Goal: Information Seeking & Learning: Learn about a topic

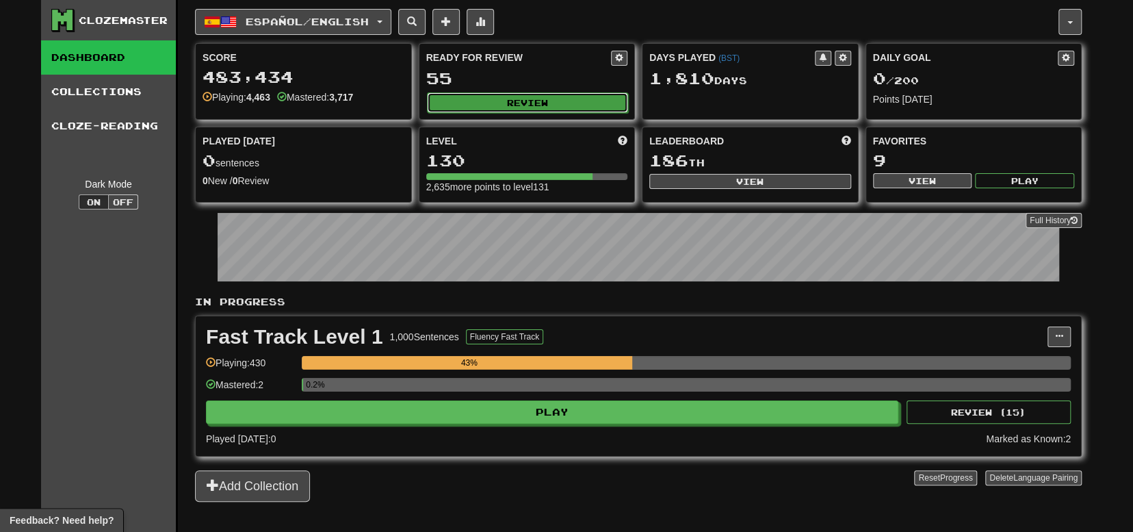
click at [474, 100] on button "Review" at bounding box center [528, 102] width 202 height 21
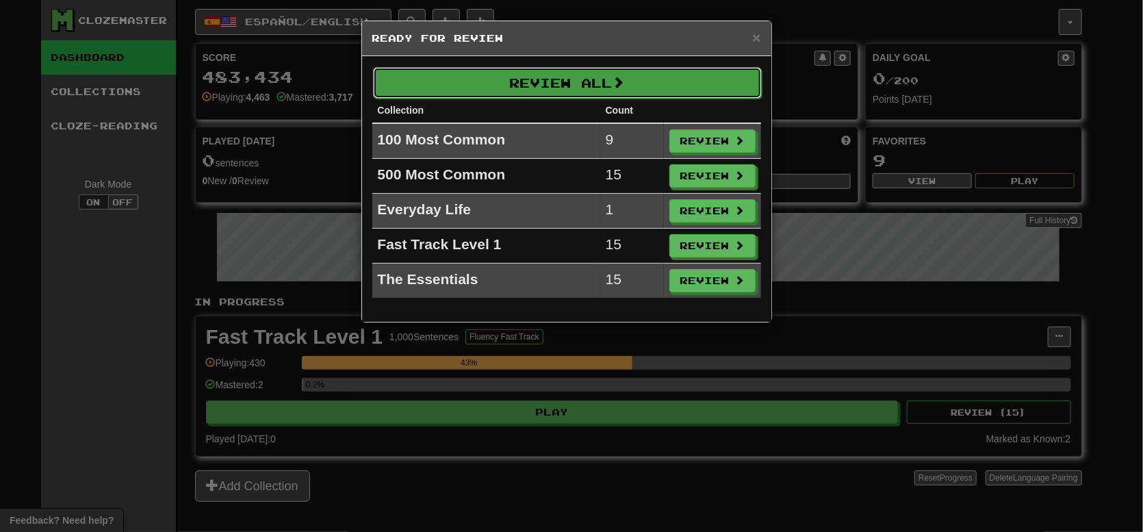
click at [513, 94] on button "Review All" at bounding box center [567, 82] width 389 height 31
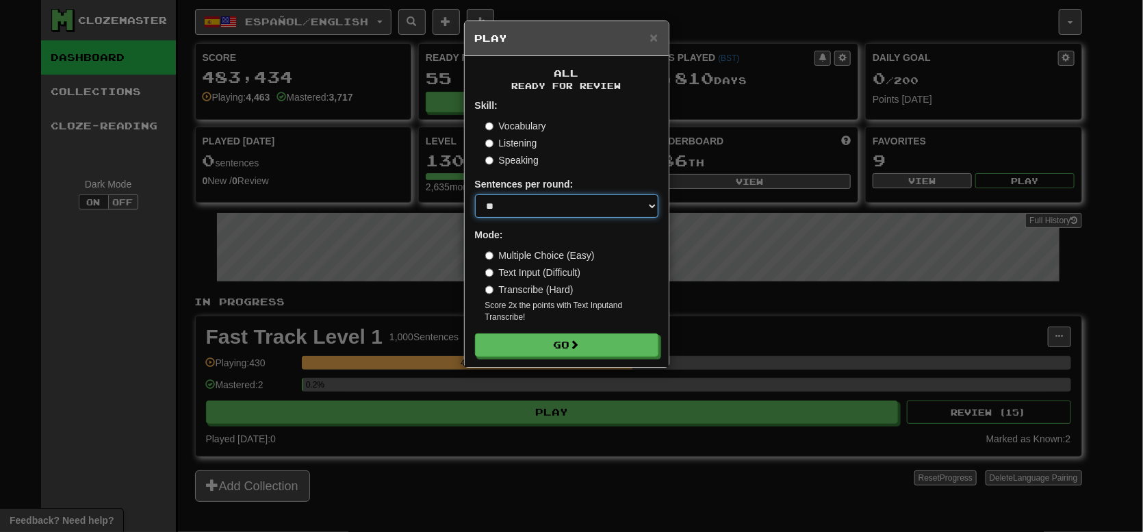
click at [526, 209] on select "* ** ** ** ** ** *** ********" at bounding box center [566, 205] width 183 height 23
select select "***"
click at [475, 194] on select "* ** ** ** ** ** *** ********" at bounding box center [566, 205] width 183 height 23
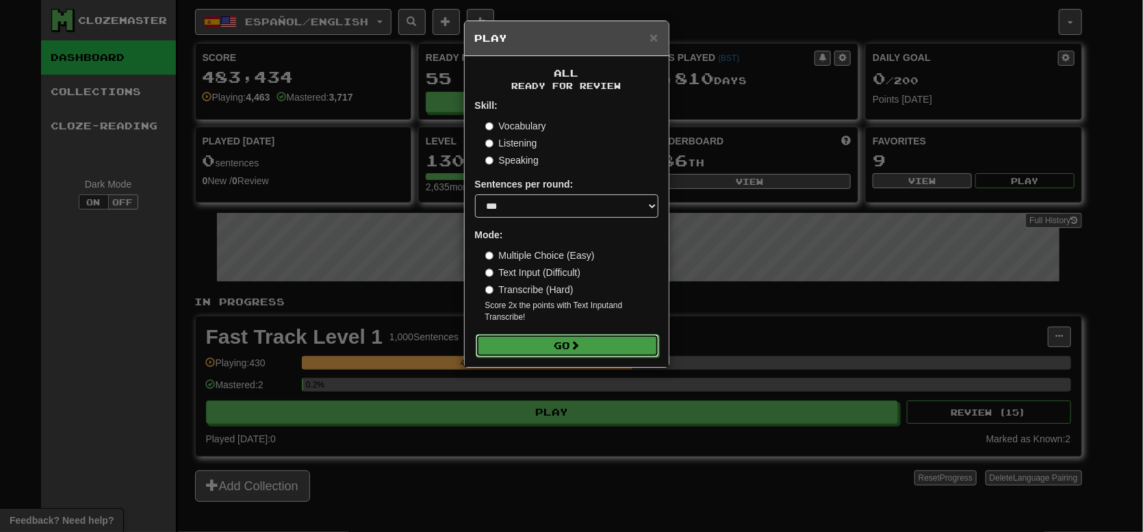
click at [543, 337] on button "Go" at bounding box center [567, 345] width 183 height 23
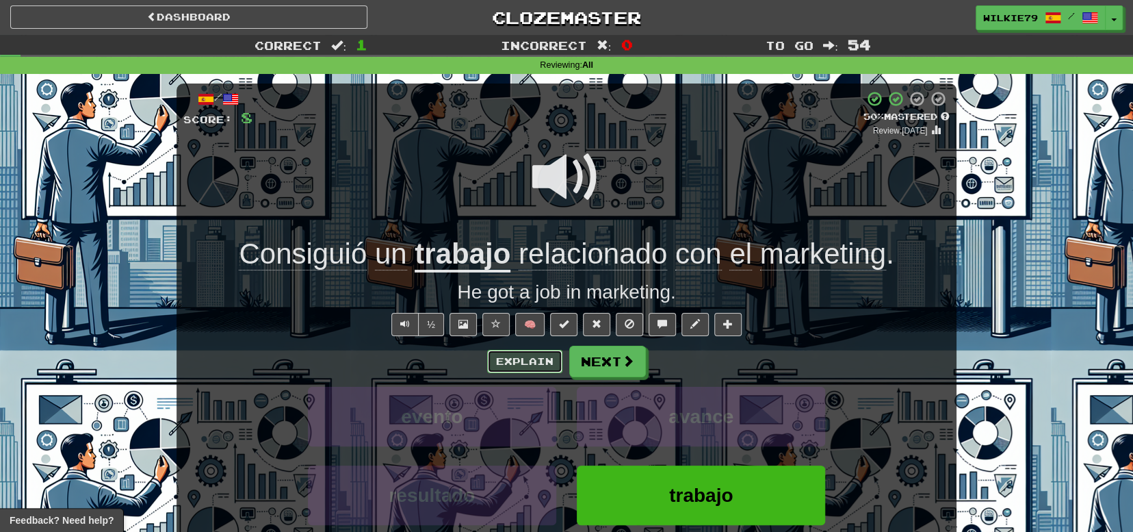
click at [517, 354] on button "Explain" at bounding box center [524, 361] width 75 height 23
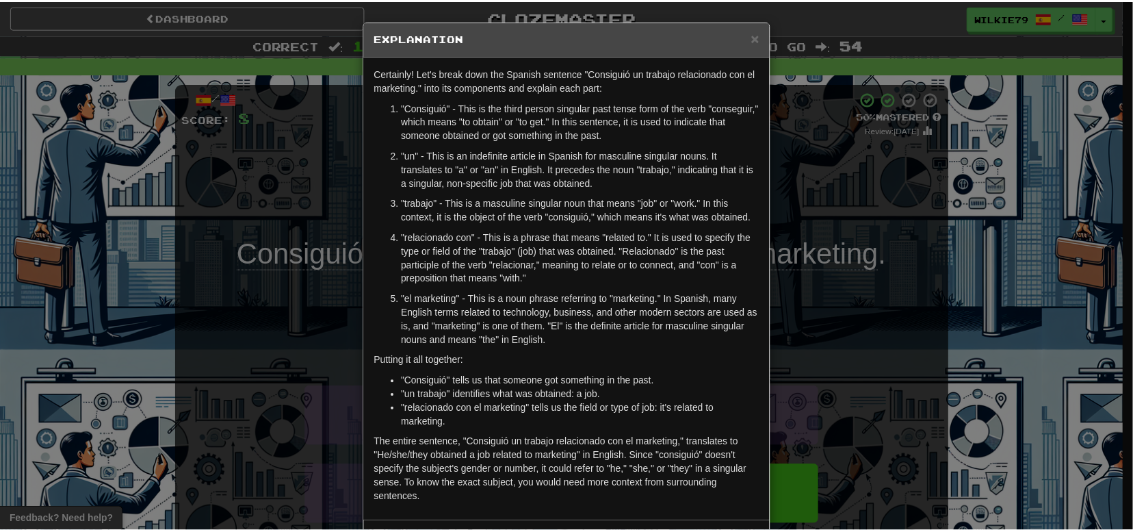
scroll to position [54, 0]
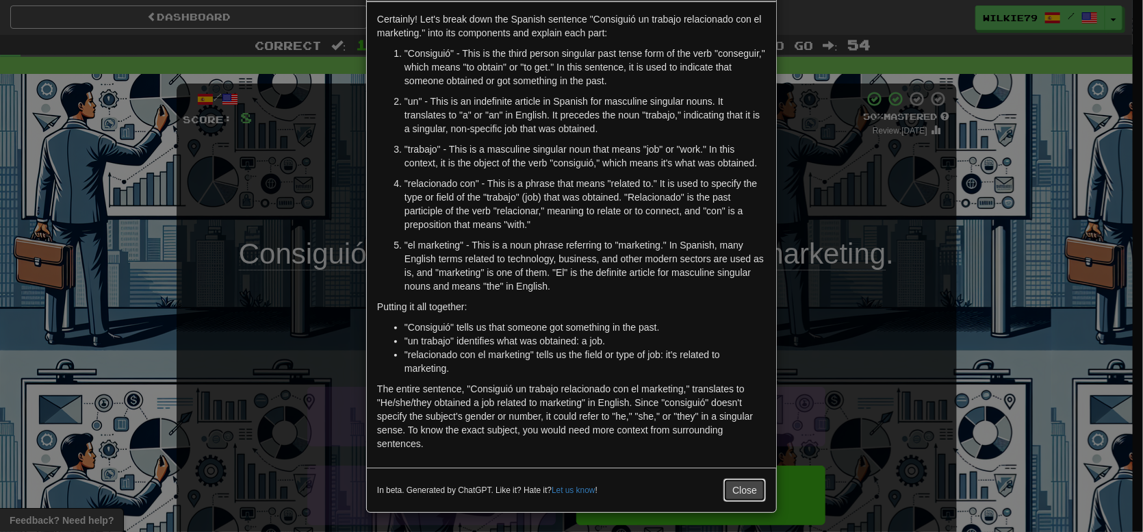
click at [745, 488] on button "Close" at bounding box center [744, 489] width 42 height 23
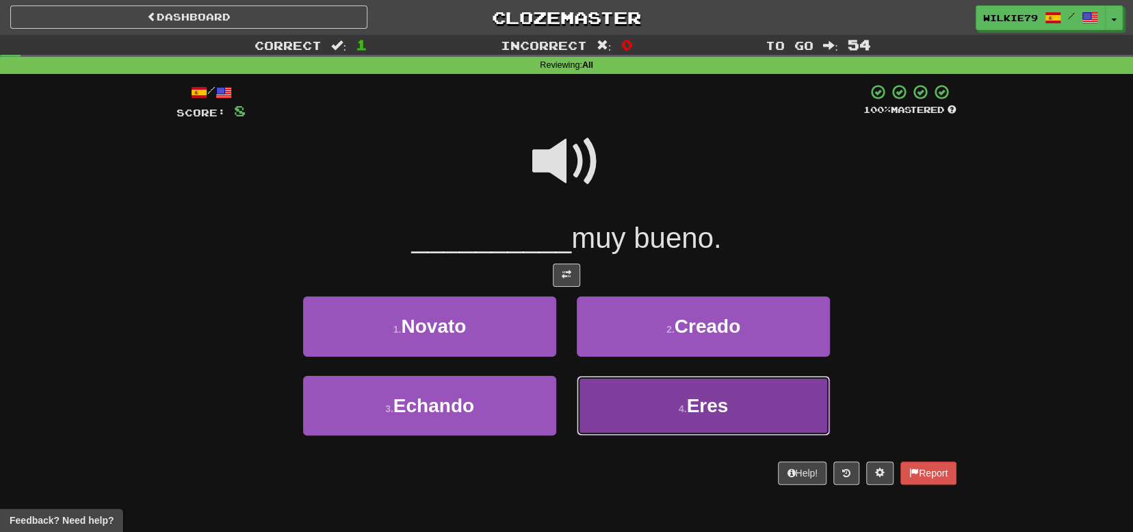
click at [719, 420] on button "4 . Eres" at bounding box center [703, 406] width 253 height 60
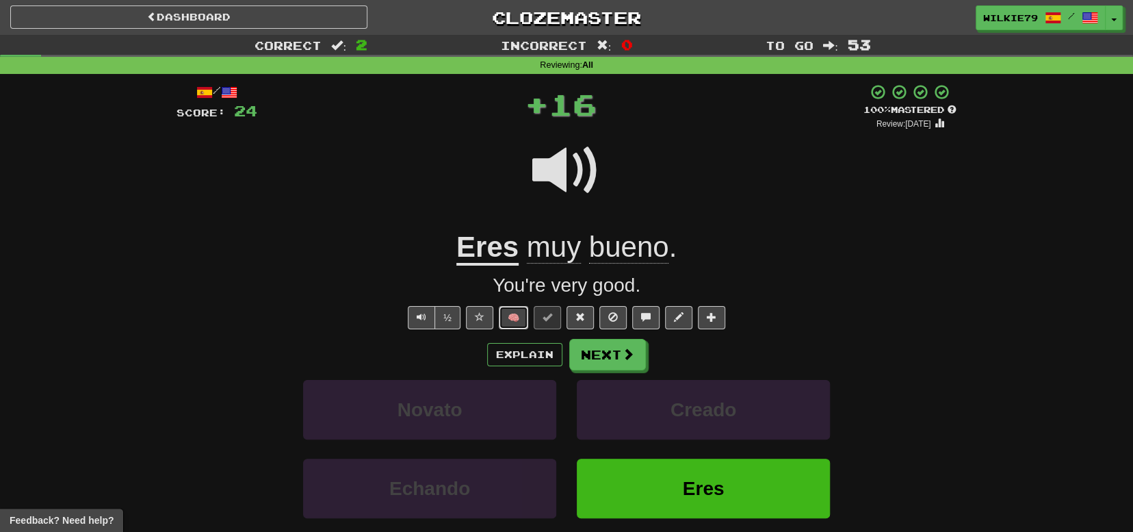
click at [515, 321] on button "🧠" at bounding box center [513, 317] width 29 height 23
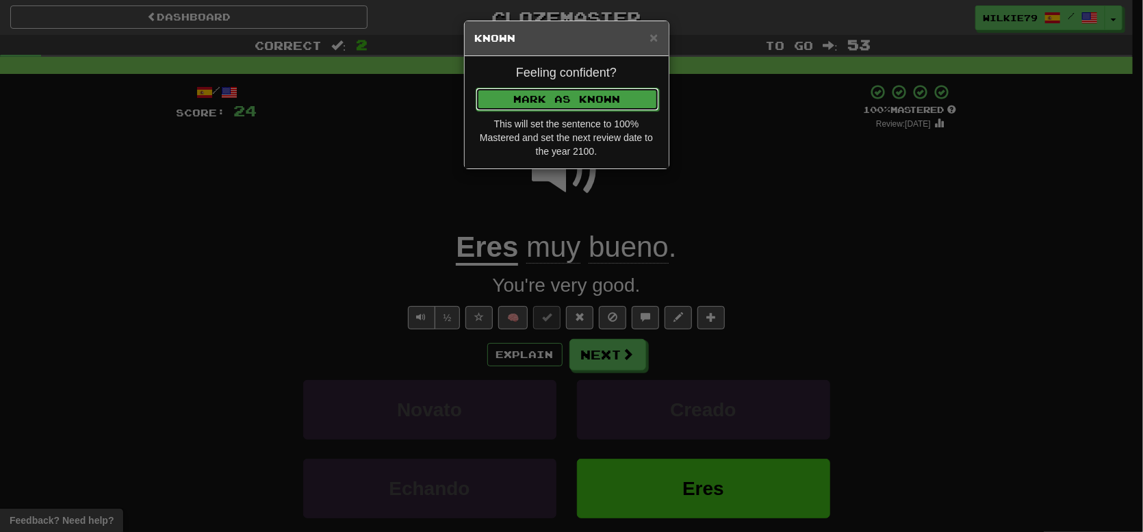
click at [574, 107] on button "Mark as Known" at bounding box center [567, 99] width 183 height 23
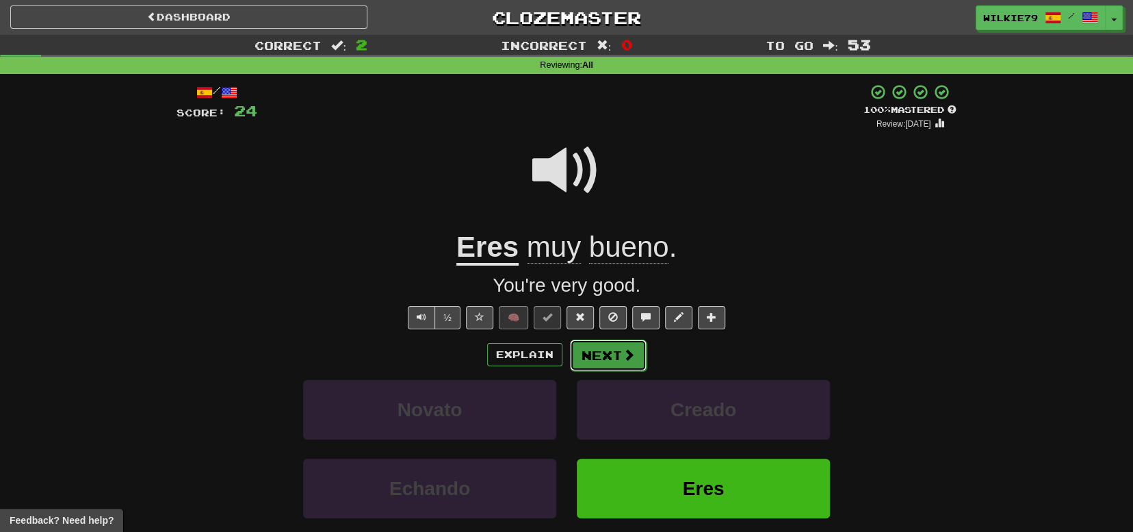
click at [605, 351] on button "Next" at bounding box center [608, 354] width 77 height 31
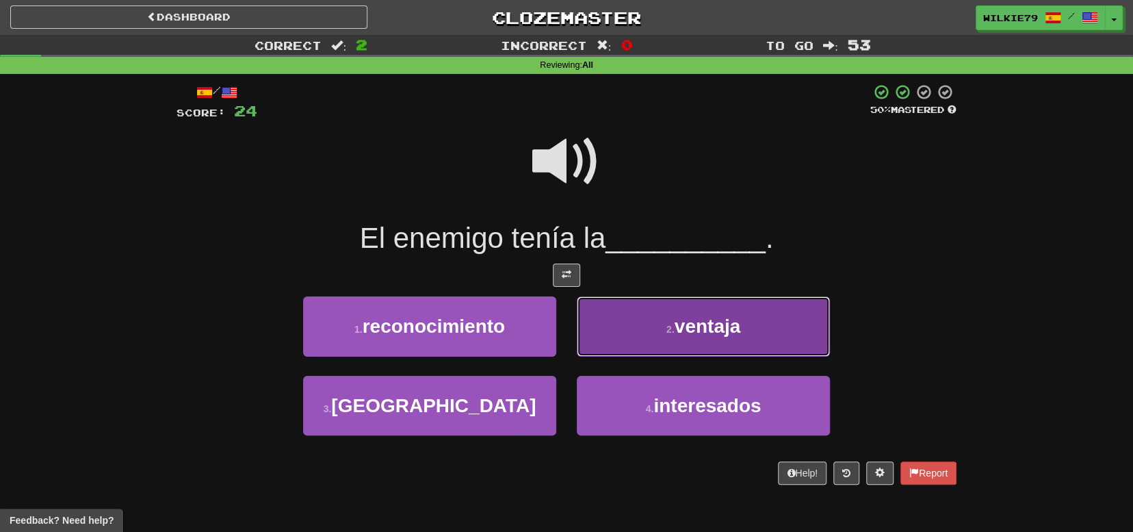
click at [681, 333] on span "ventaja" at bounding box center [708, 325] width 66 height 21
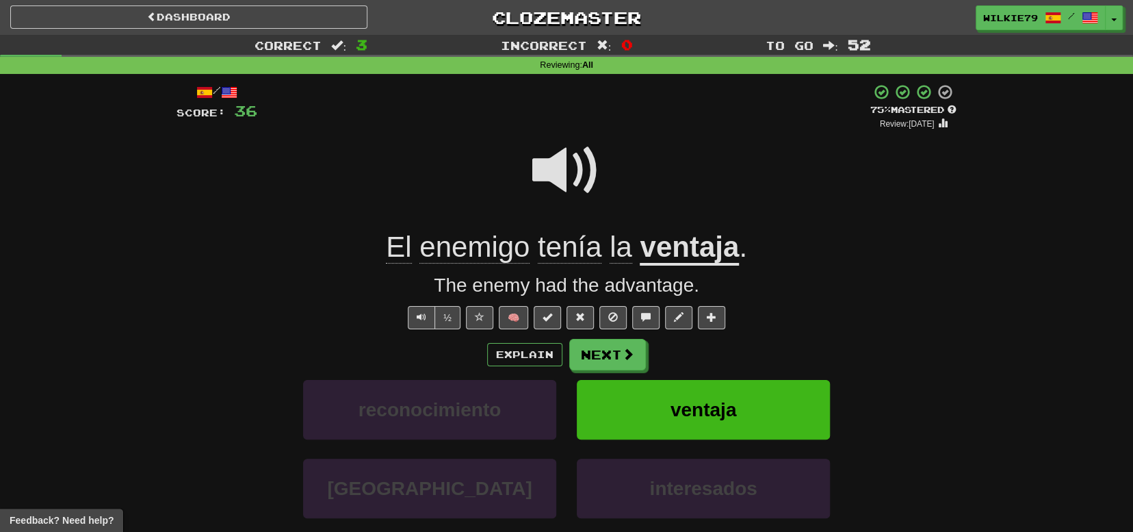
click at [674, 253] on u "ventaja" at bounding box center [689, 248] width 99 height 35
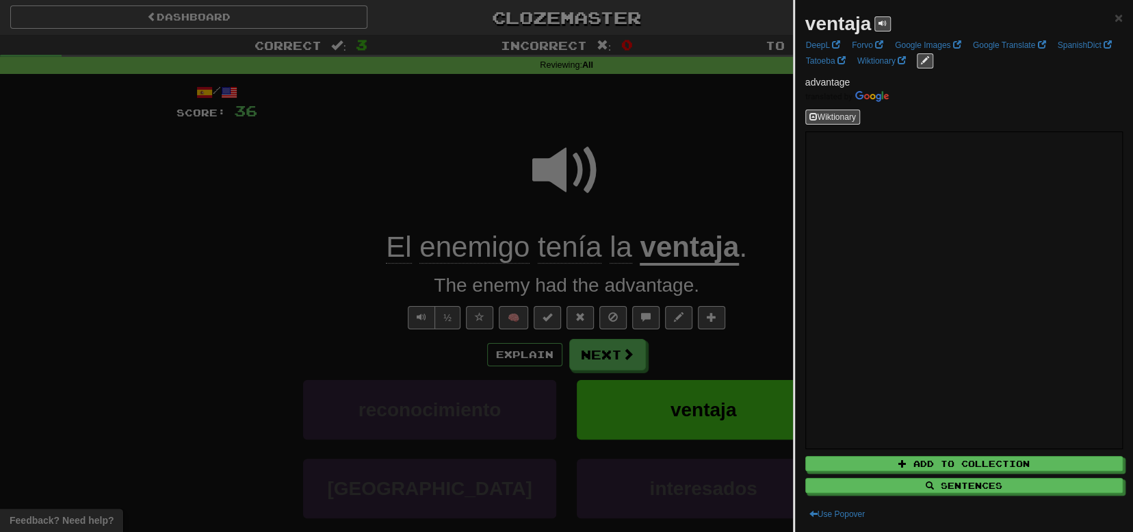
click at [610, 358] on div at bounding box center [566, 266] width 1133 height 532
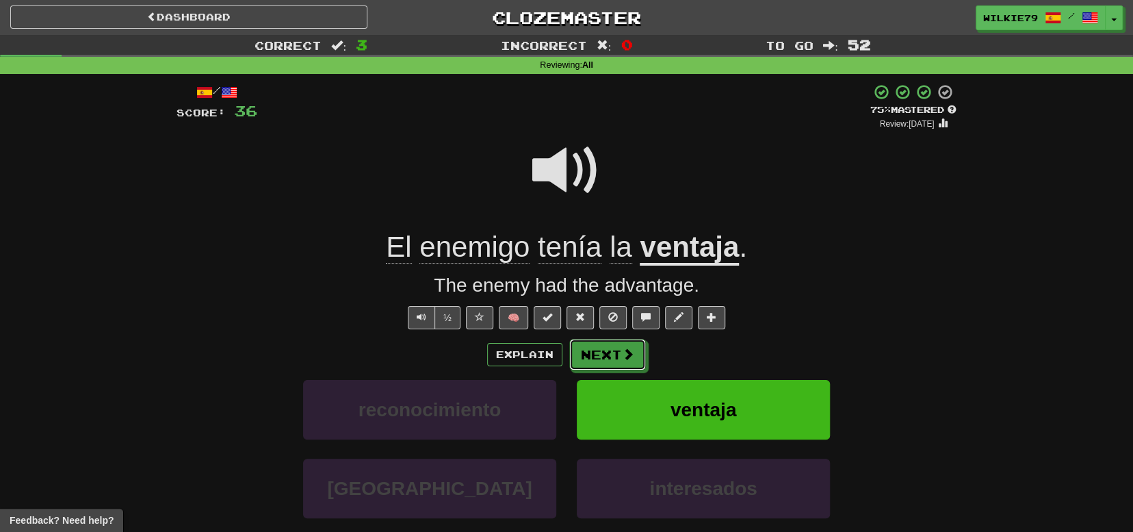
click at [610, 358] on button "Next" at bounding box center [607, 354] width 77 height 31
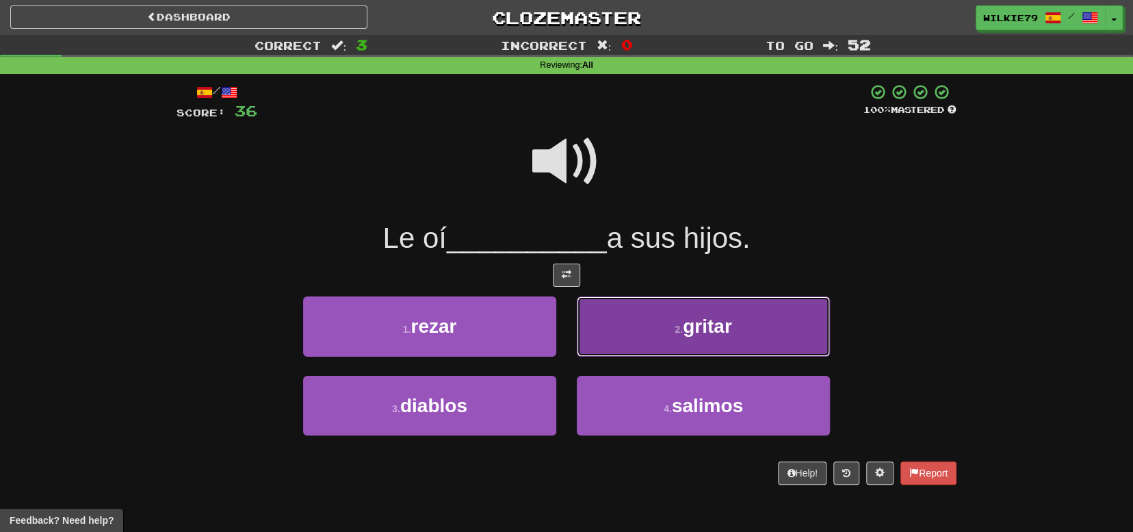
click at [672, 335] on button "2 . gritar" at bounding box center [703, 326] width 253 height 60
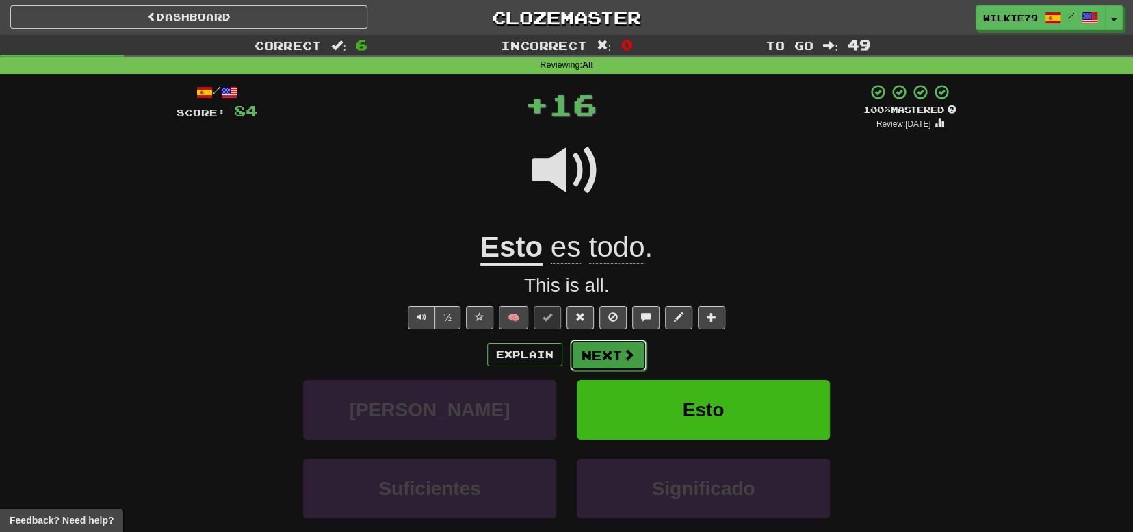
click at [597, 355] on button "Next" at bounding box center [608, 354] width 77 height 31
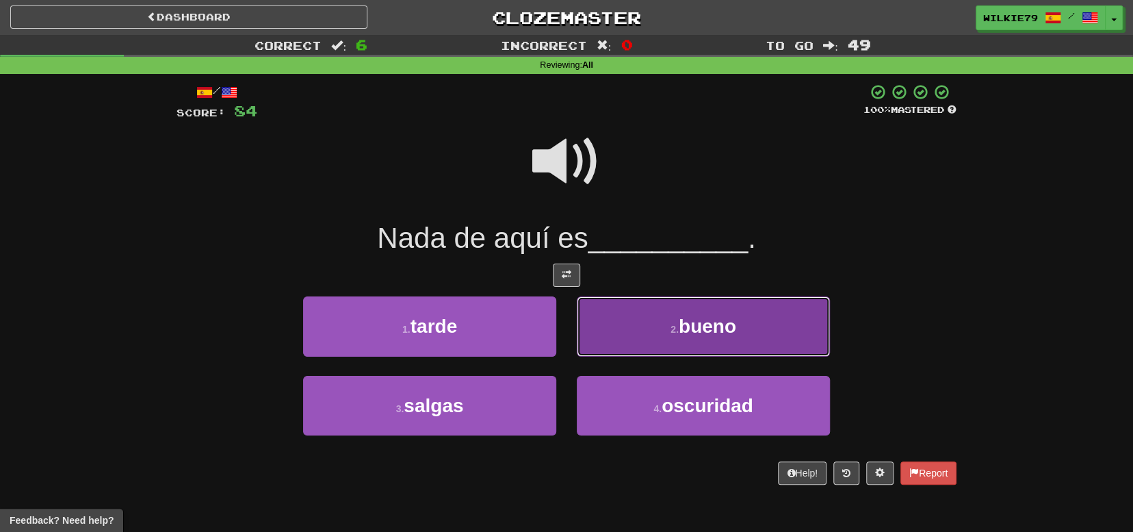
click at [675, 341] on button "2 . bueno" at bounding box center [703, 326] width 253 height 60
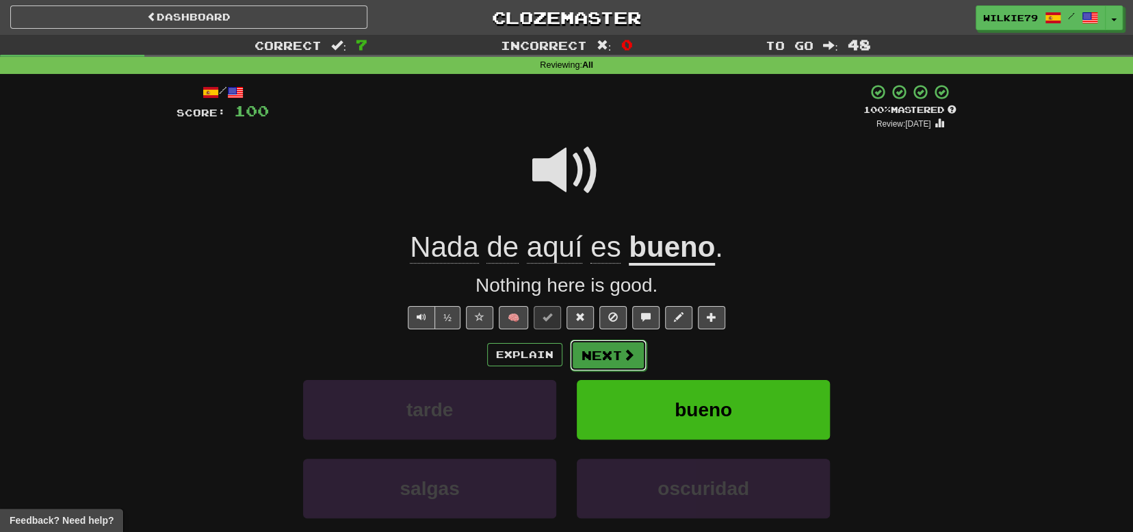
click at [609, 350] on button "Next" at bounding box center [608, 354] width 77 height 31
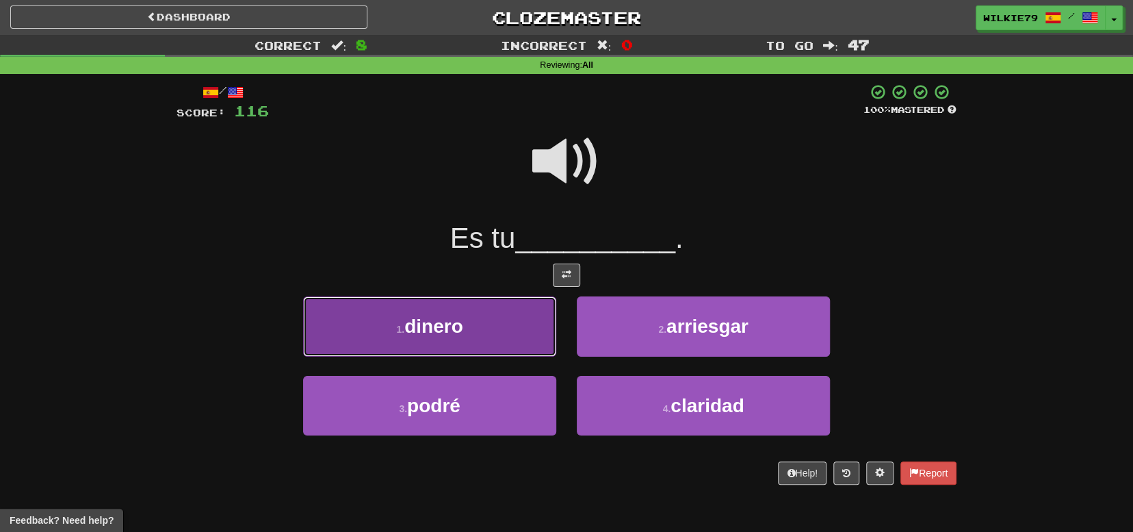
click at [491, 322] on button "1 . dinero" at bounding box center [429, 326] width 253 height 60
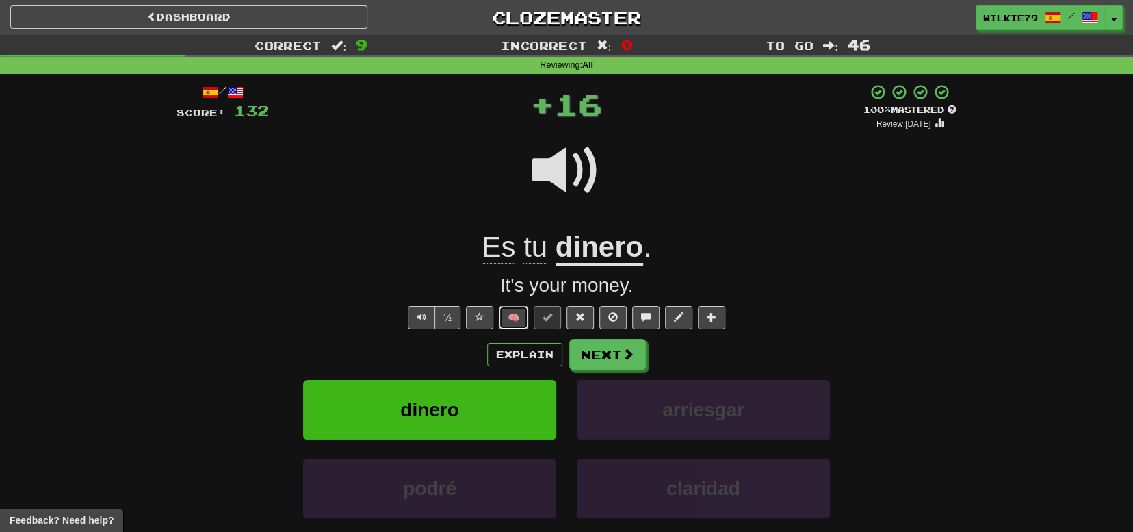
click at [513, 316] on button "🧠" at bounding box center [513, 317] width 29 height 23
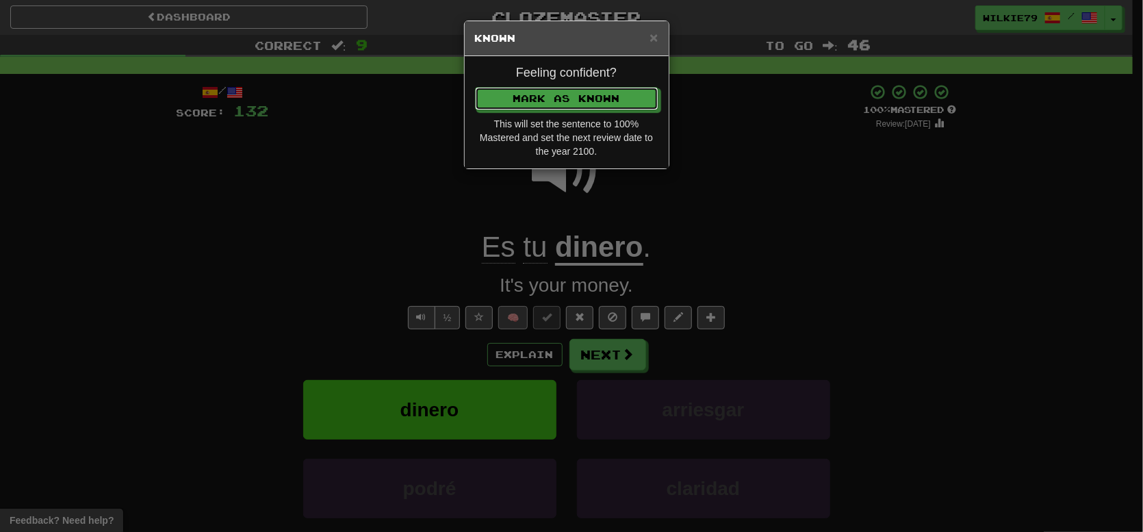
click at [475, 87] on button "Mark as Known" at bounding box center [566, 98] width 183 height 23
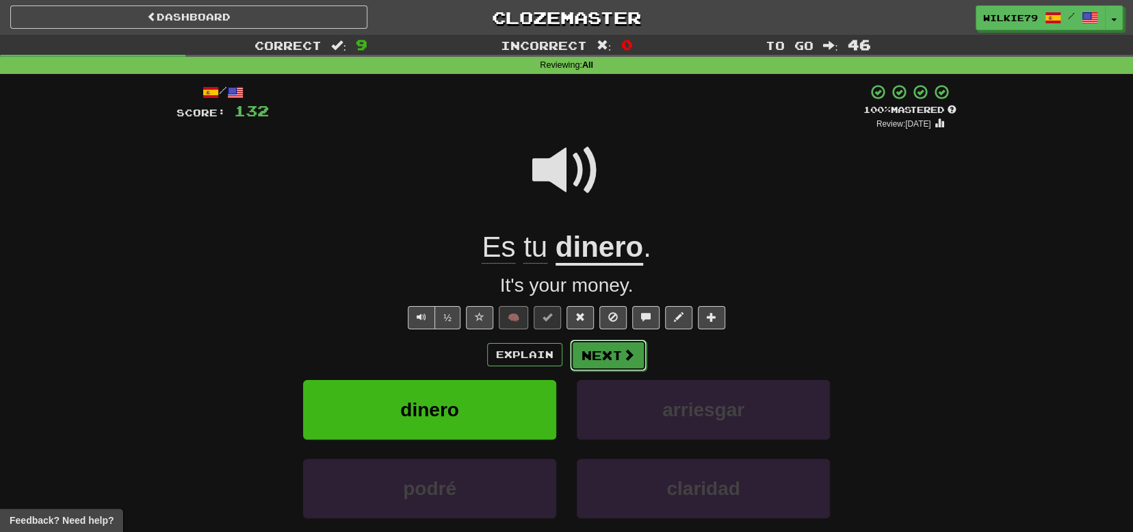
click at [606, 359] on button "Next" at bounding box center [608, 354] width 77 height 31
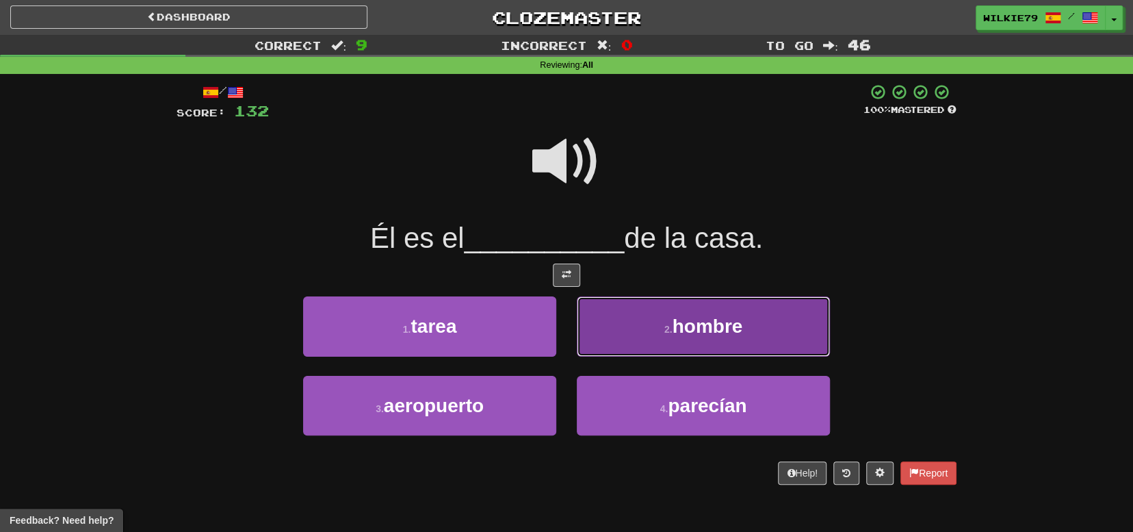
click at [671, 337] on button "2 . hombre" at bounding box center [703, 326] width 253 height 60
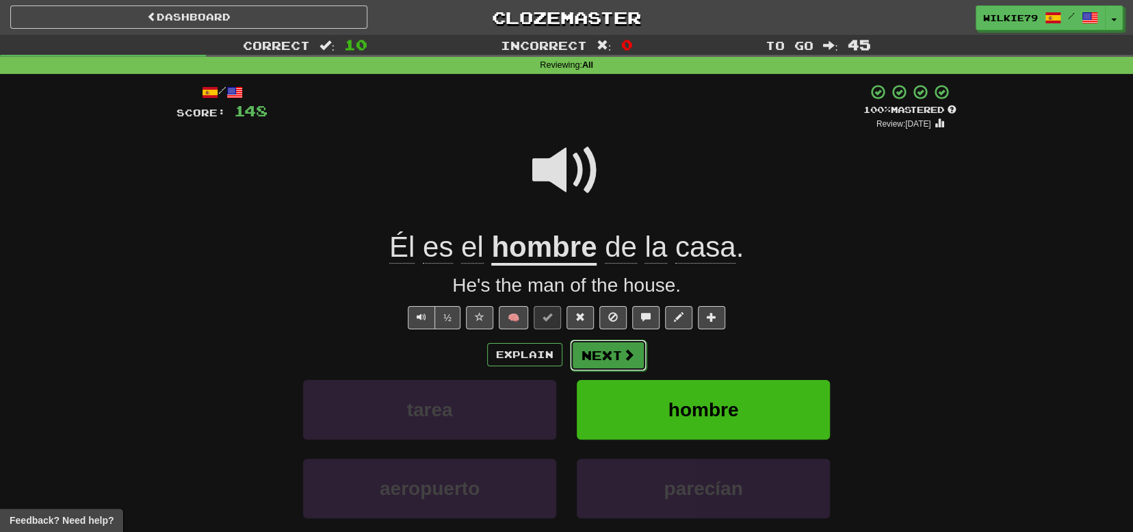
click at [601, 360] on button "Next" at bounding box center [608, 354] width 77 height 31
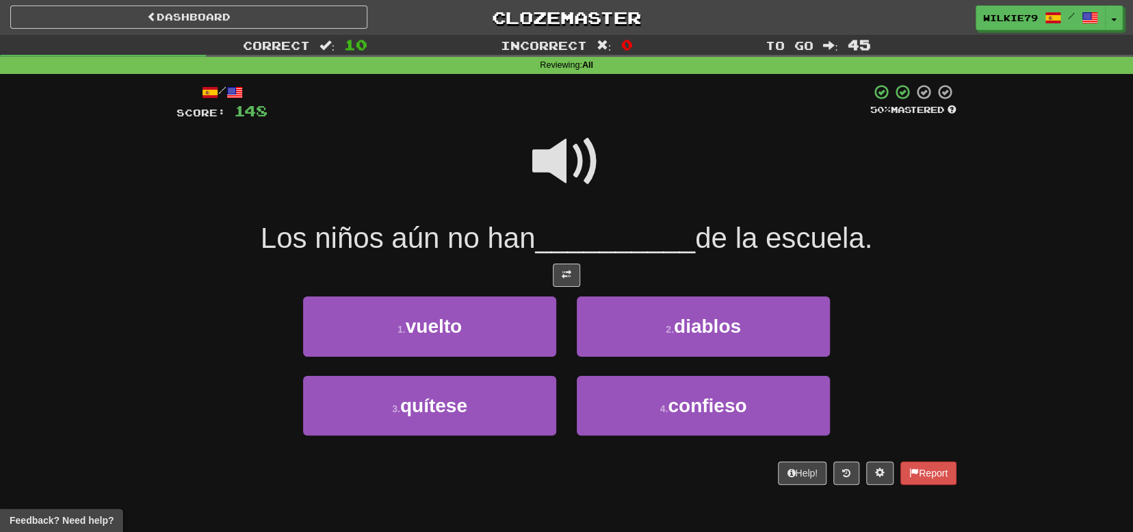
click at [554, 161] on span at bounding box center [566, 161] width 68 height 68
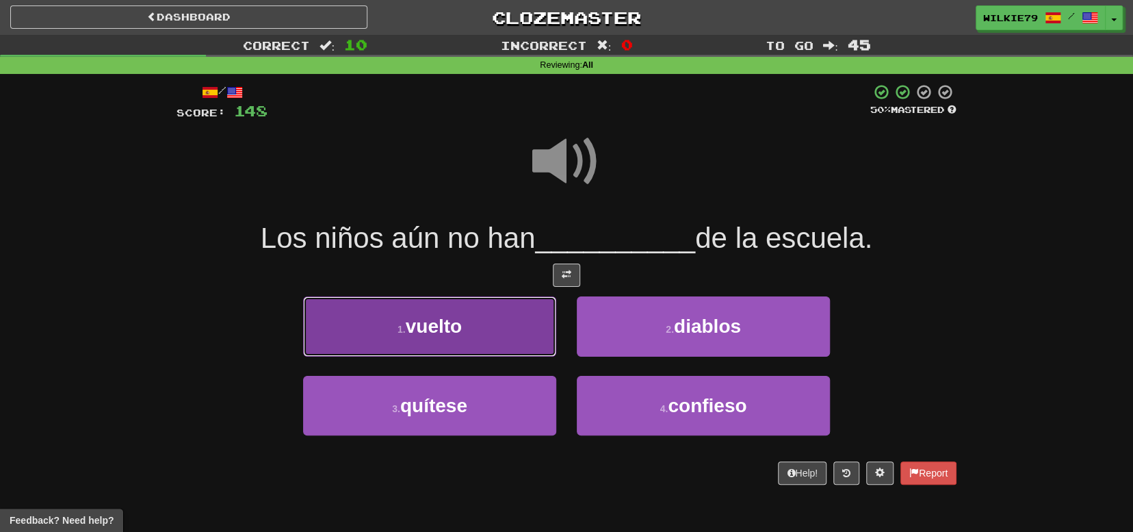
click at [497, 318] on button "1 . vuelto" at bounding box center [429, 326] width 253 height 60
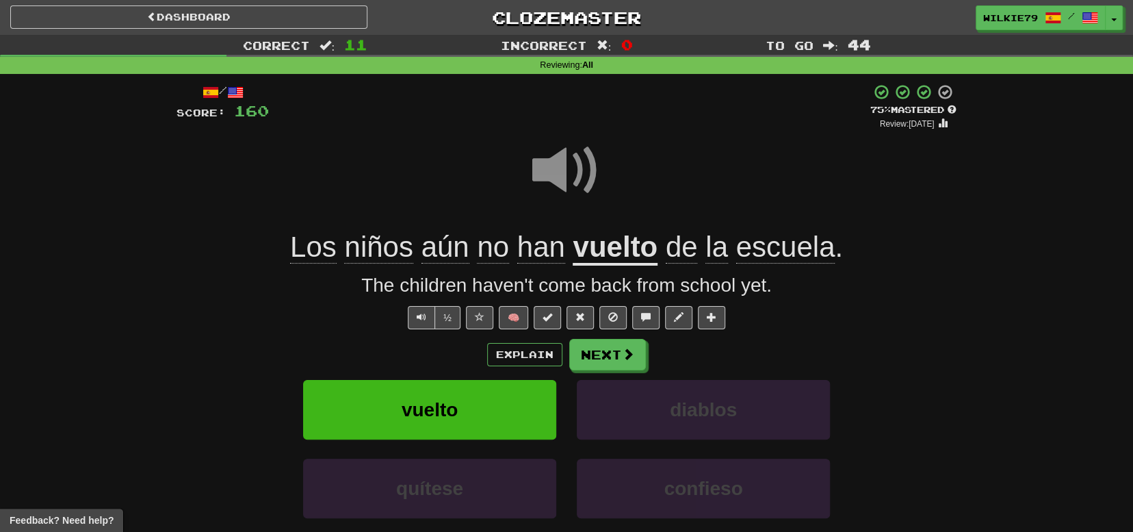
click at [590, 256] on u "vuelto" at bounding box center [615, 248] width 85 height 35
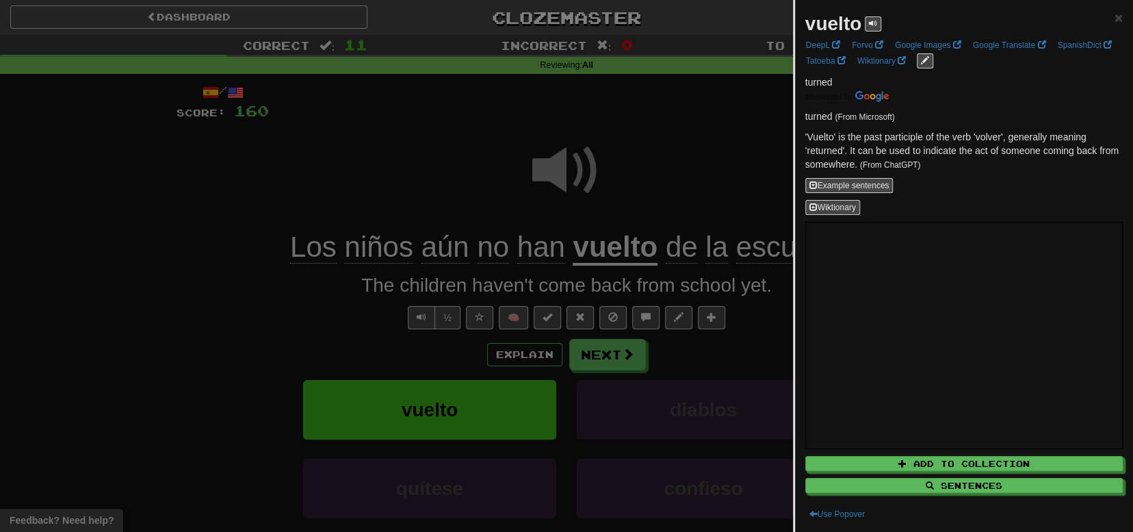
click at [250, 299] on div at bounding box center [566, 266] width 1133 height 532
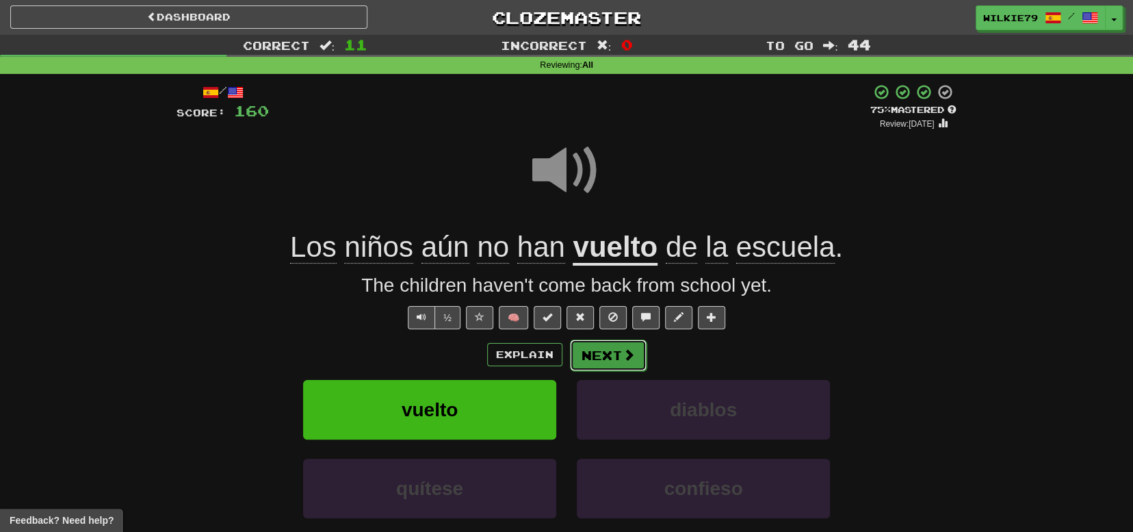
click at [619, 352] on button "Next" at bounding box center [608, 354] width 77 height 31
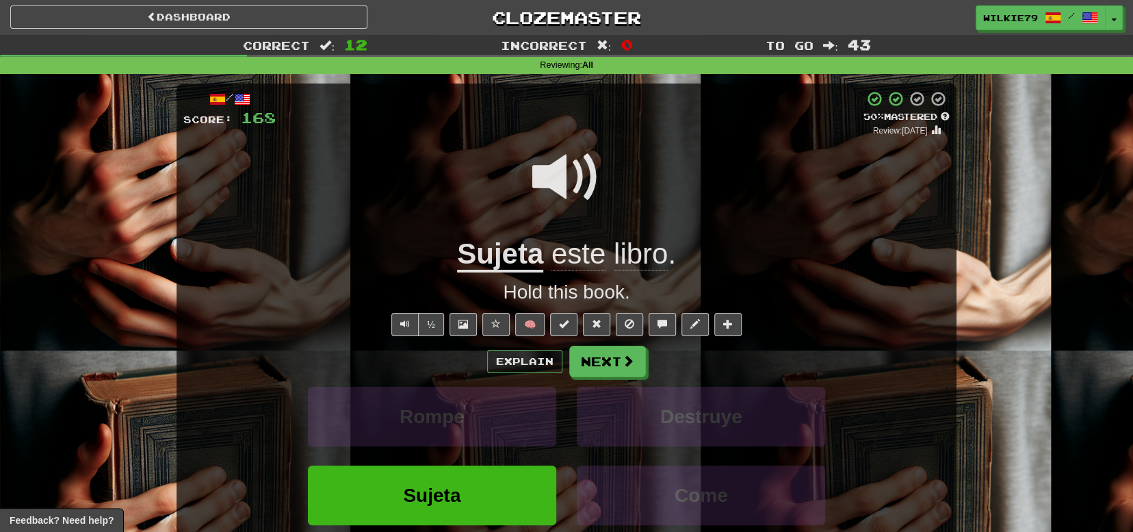
click at [500, 256] on u "Sujeta" at bounding box center [500, 254] width 86 height 35
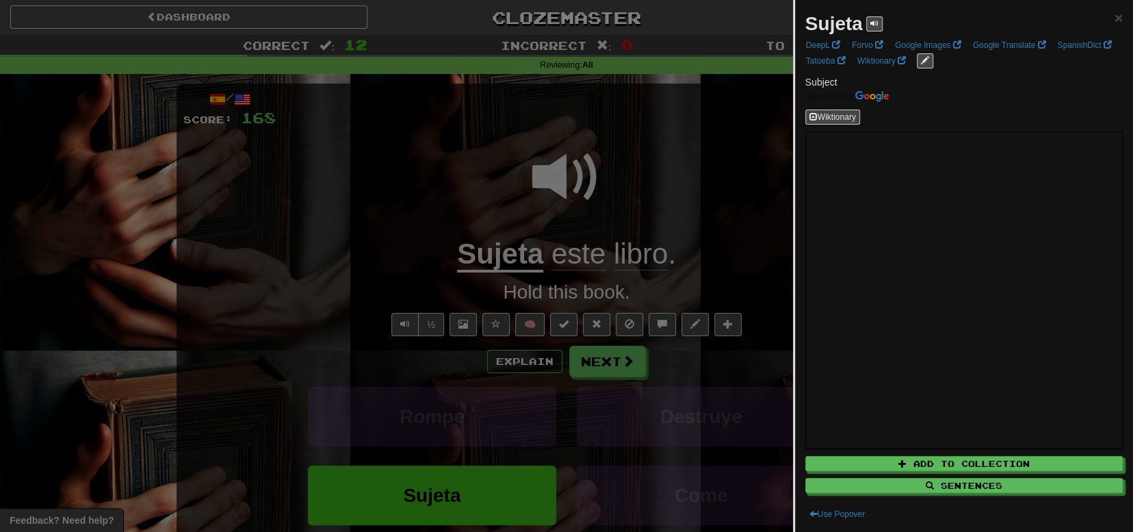
click at [524, 361] on div at bounding box center [566, 266] width 1133 height 532
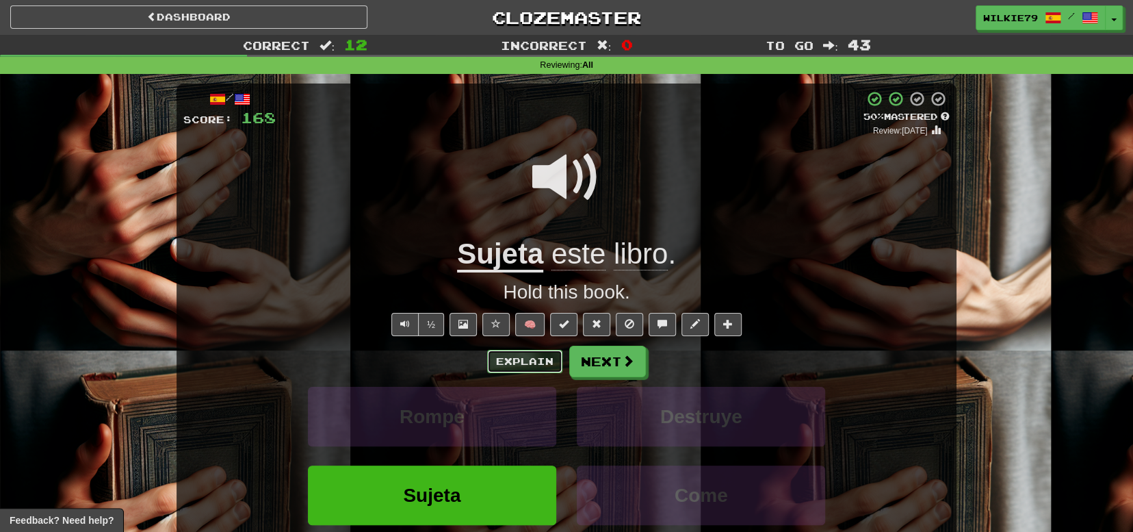
click at [526, 360] on button "Explain" at bounding box center [524, 361] width 75 height 23
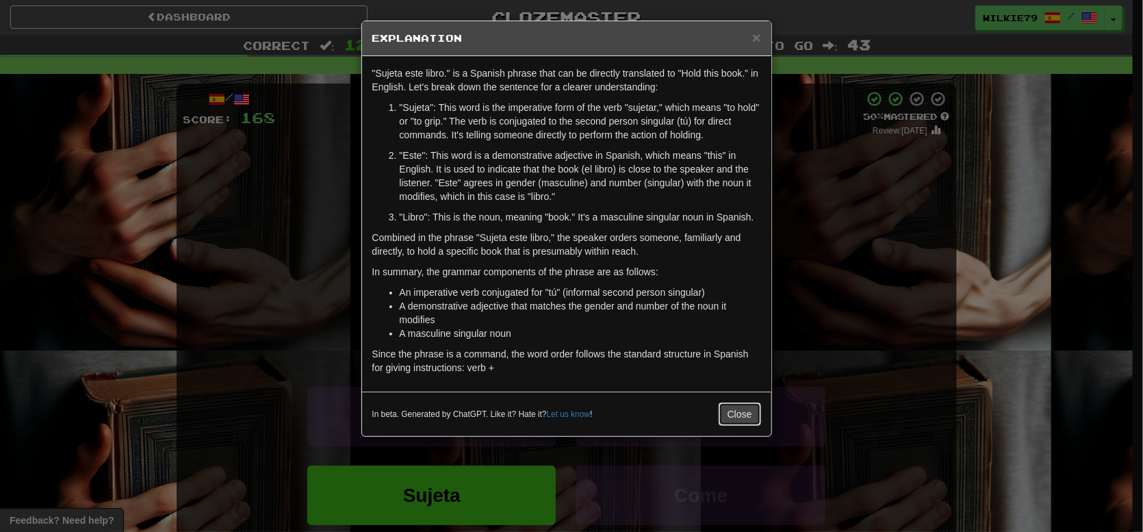
click at [732, 407] on button "Close" at bounding box center [740, 413] width 42 height 23
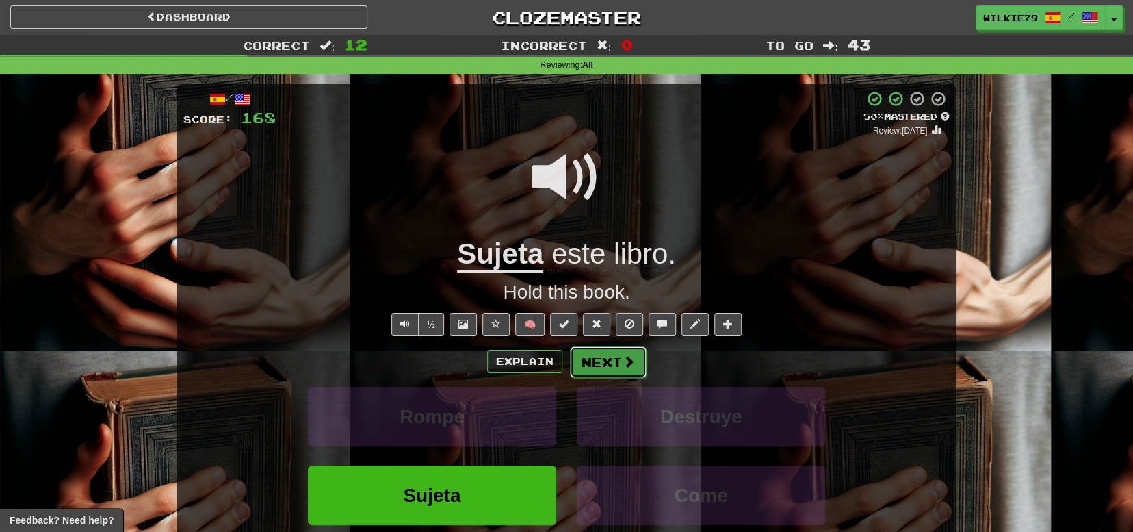
click at [593, 363] on button "Next" at bounding box center [608, 361] width 77 height 31
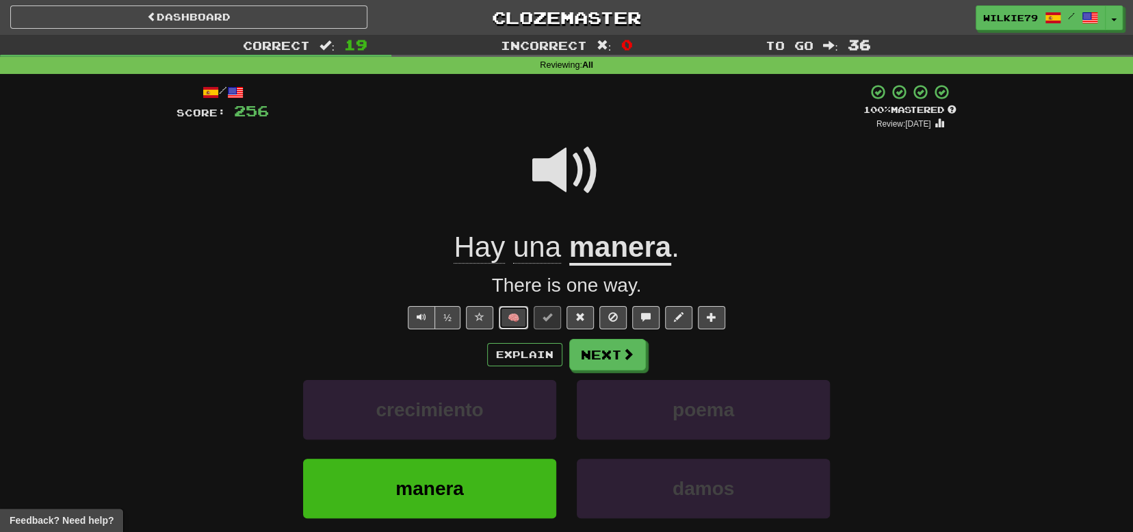
click at [514, 318] on button "🧠" at bounding box center [513, 317] width 29 height 23
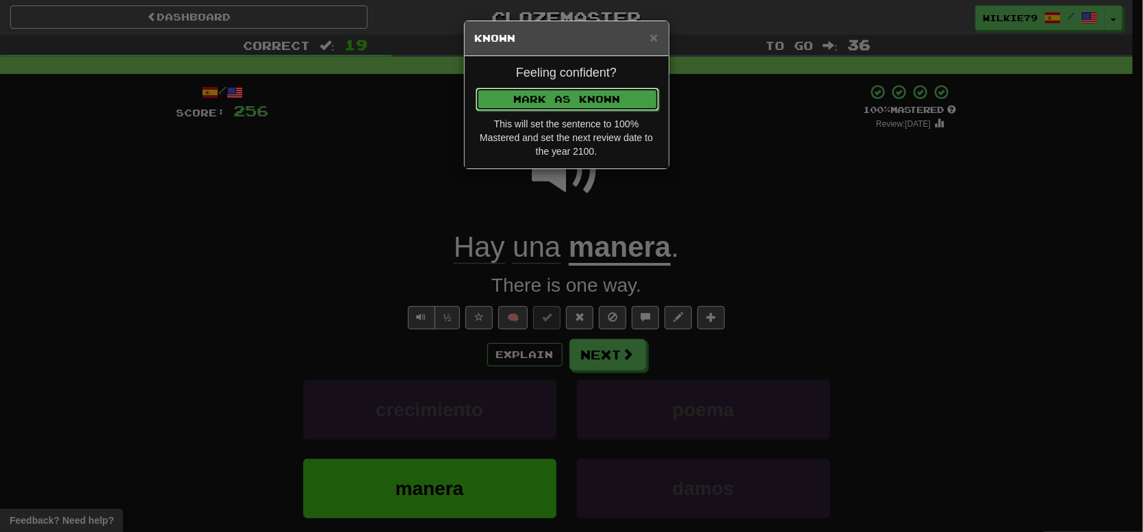
click at [552, 99] on button "Mark as Known" at bounding box center [567, 99] width 183 height 23
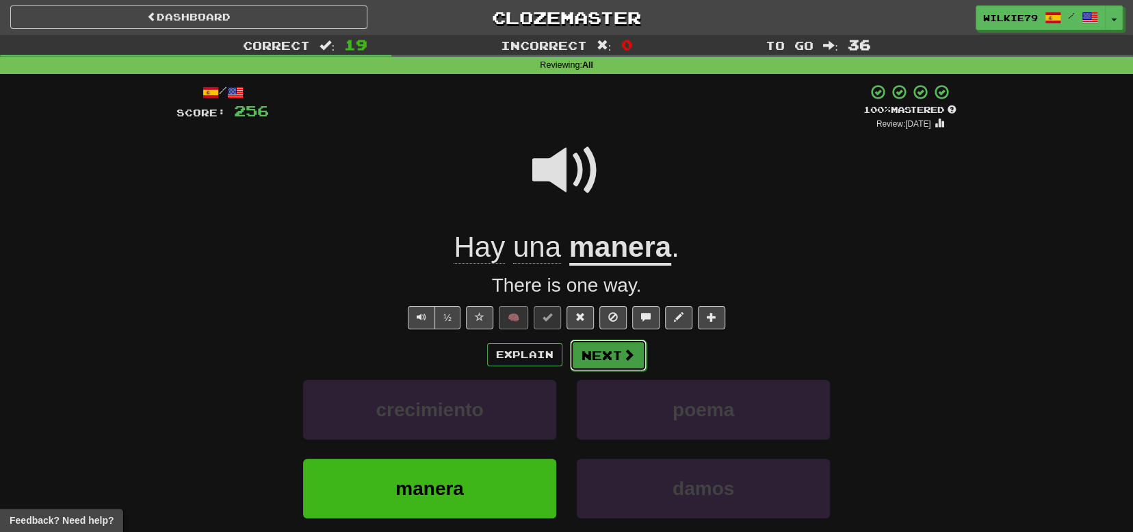
click at [620, 348] on button "Next" at bounding box center [608, 354] width 77 height 31
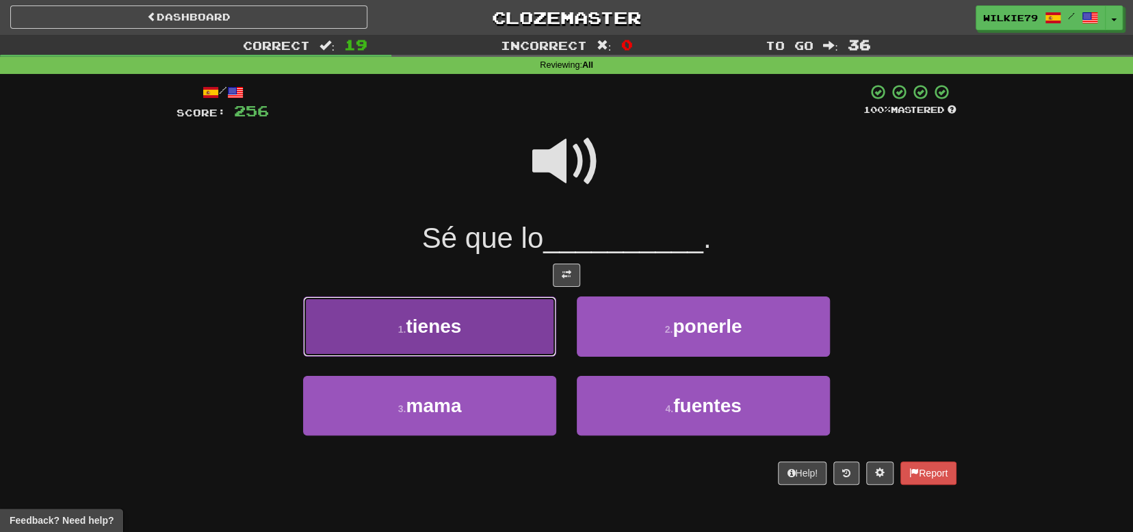
click at [488, 325] on button "1 . tienes" at bounding box center [429, 326] width 253 height 60
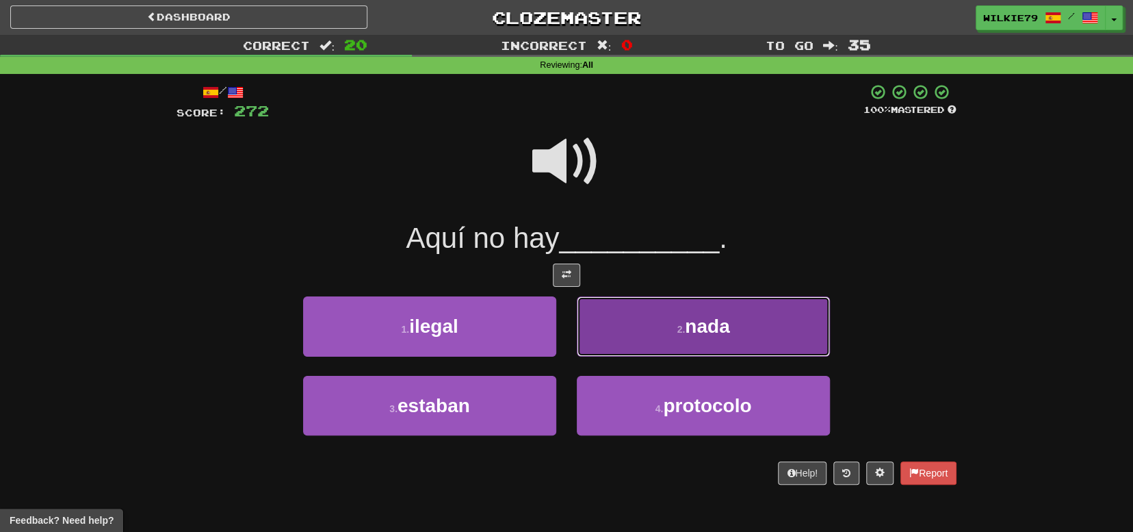
click at [606, 333] on button "2 . nada" at bounding box center [703, 326] width 253 height 60
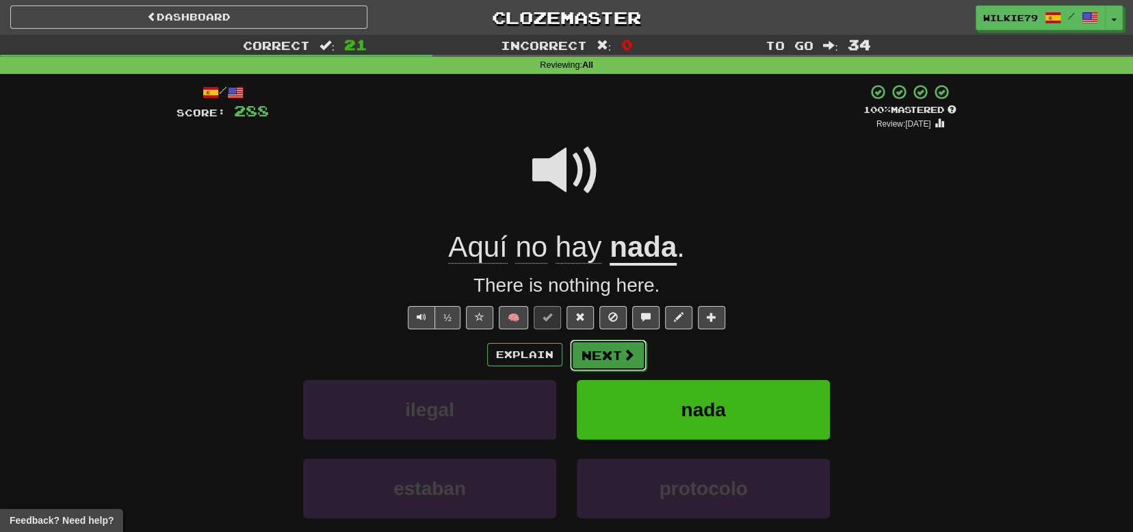
click at [591, 367] on button "Next" at bounding box center [608, 354] width 77 height 31
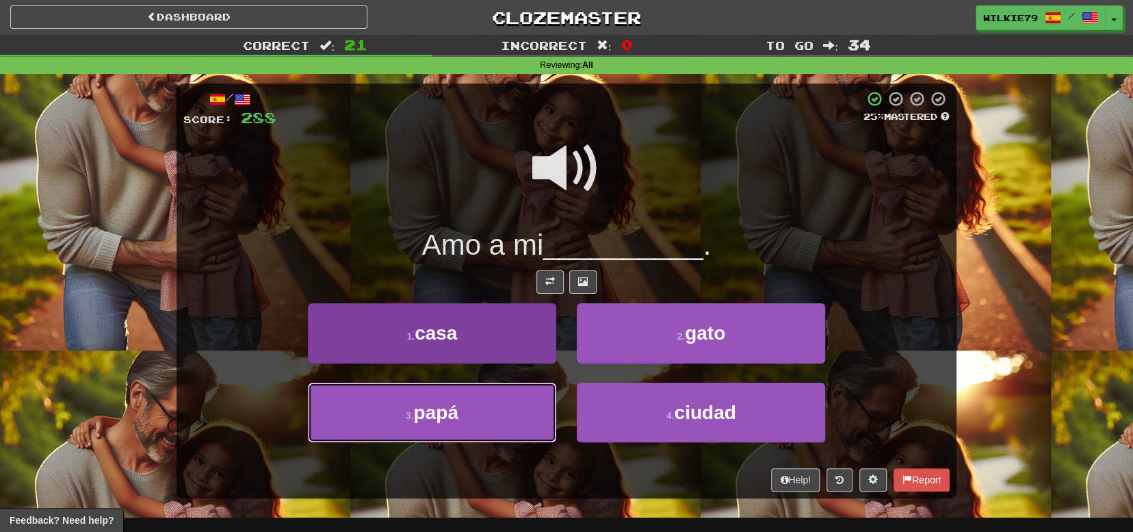
click at [515, 413] on button "3 . papá" at bounding box center [432, 413] width 248 height 60
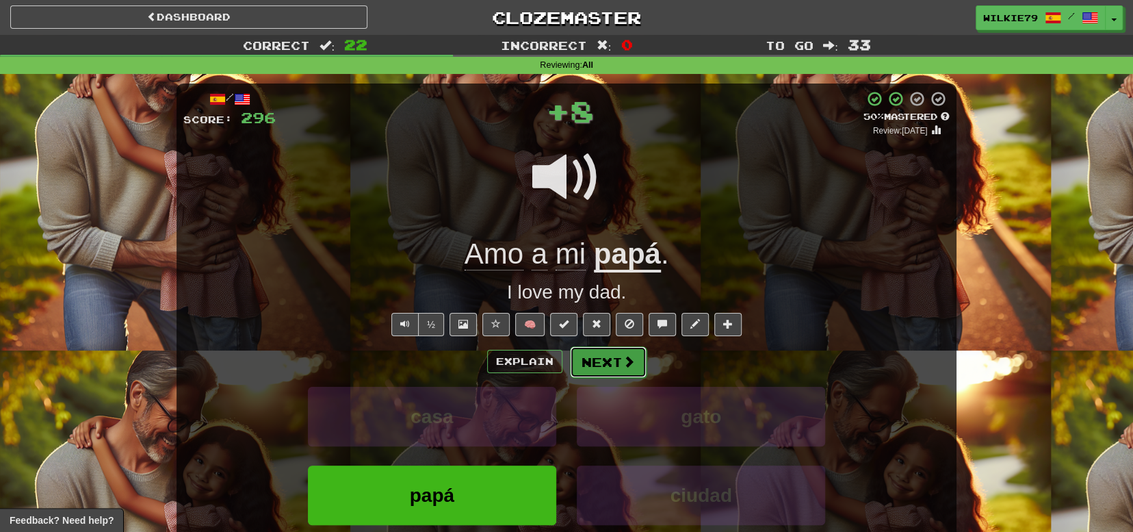
click at [594, 368] on button "Next" at bounding box center [608, 361] width 77 height 31
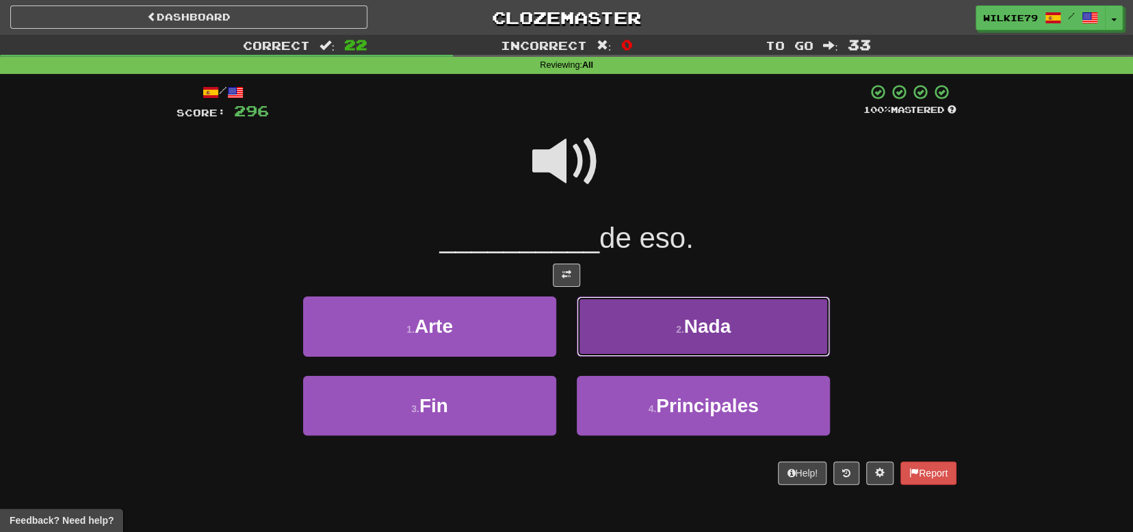
click at [665, 341] on button "2 . Nada" at bounding box center [703, 326] width 253 height 60
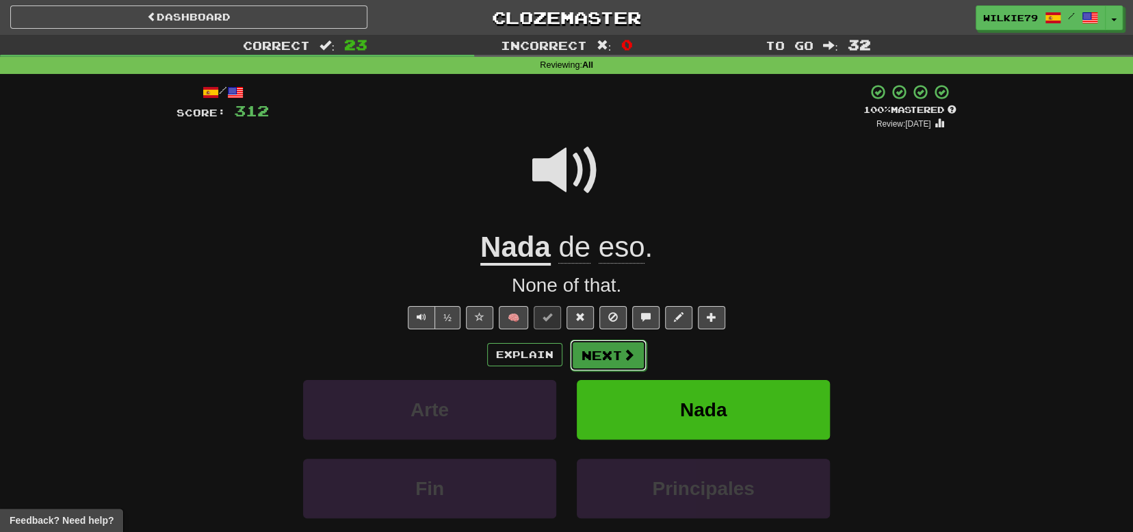
click at [610, 350] on button "Next" at bounding box center [608, 354] width 77 height 31
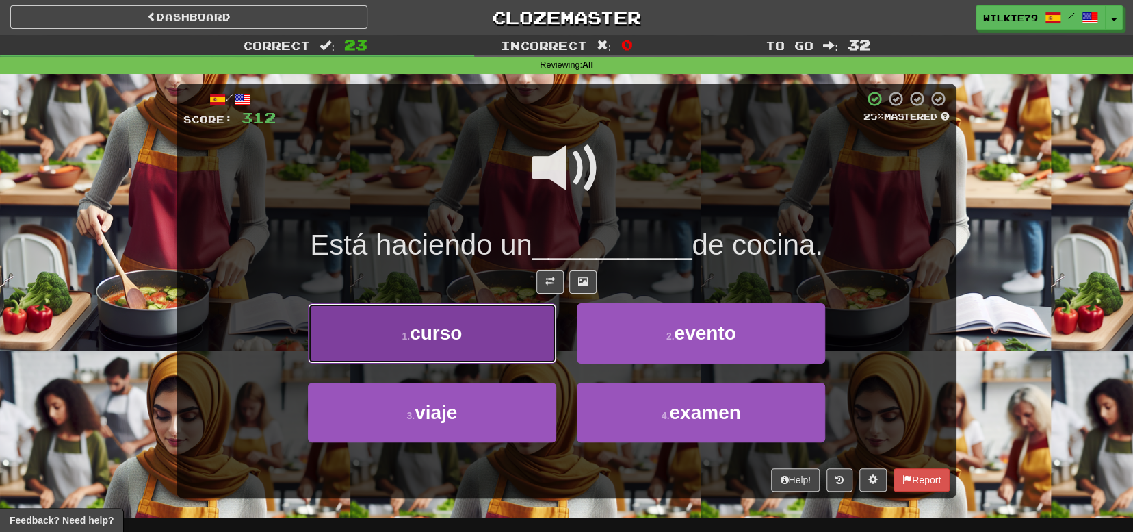
click at [497, 332] on button "1 . curso" at bounding box center [432, 333] width 248 height 60
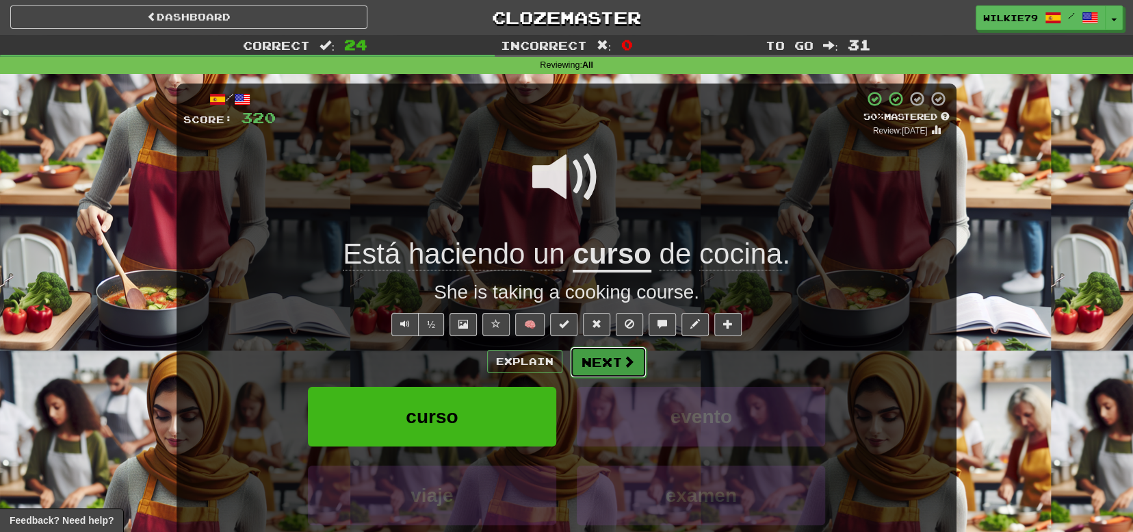
click at [586, 357] on button "Next" at bounding box center [608, 361] width 77 height 31
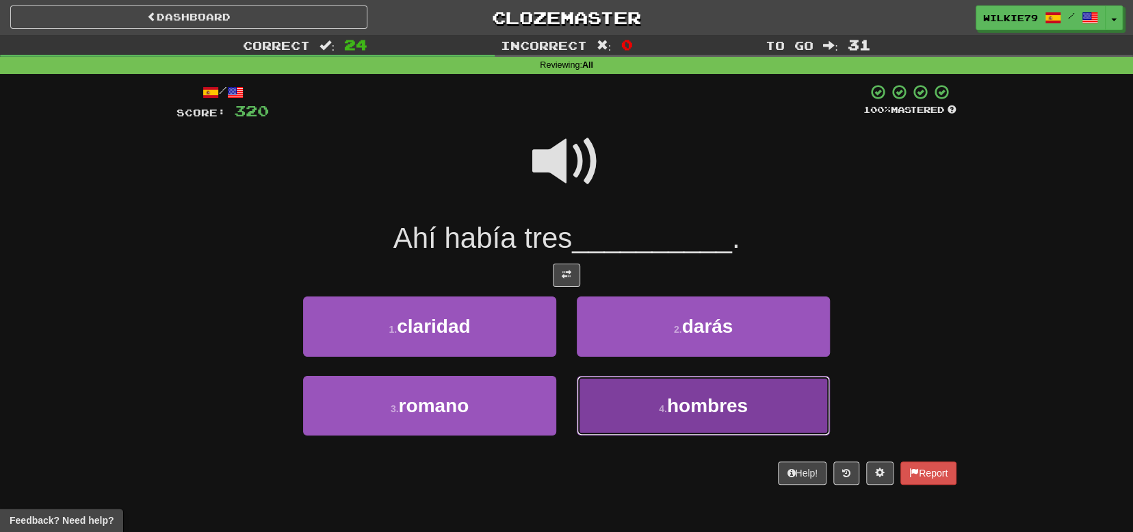
click at [675, 411] on span "hombres" at bounding box center [707, 405] width 81 height 21
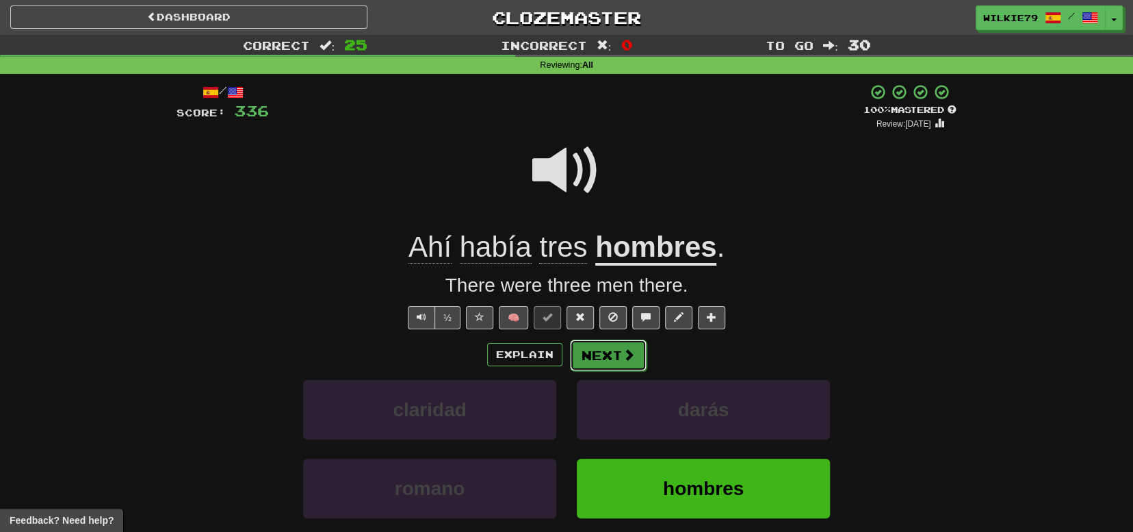
click at [621, 365] on button "Next" at bounding box center [608, 354] width 77 height 31
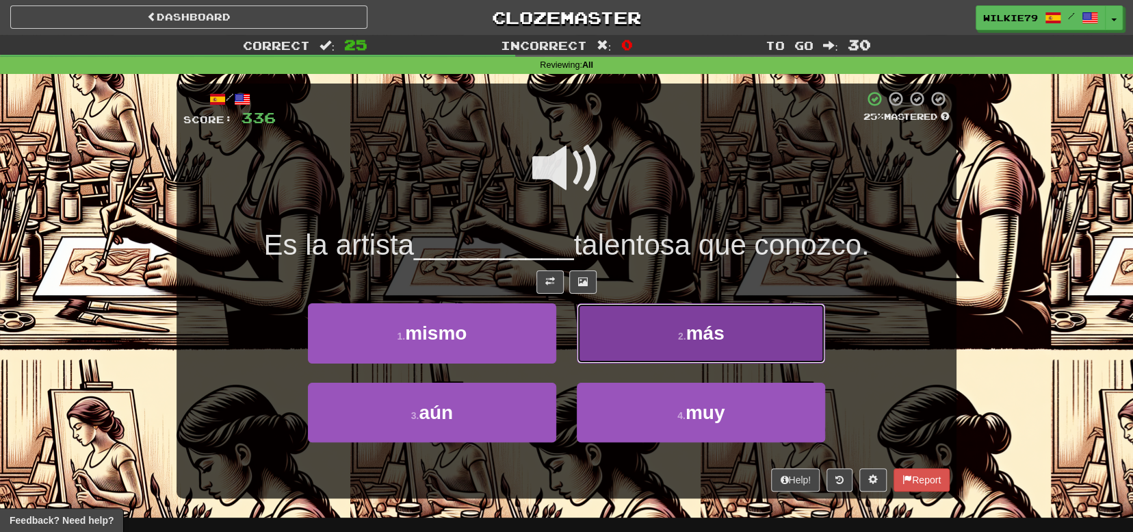
click at [693, 338] on span "más" at bounding box center [705, 332] width 38 height 21
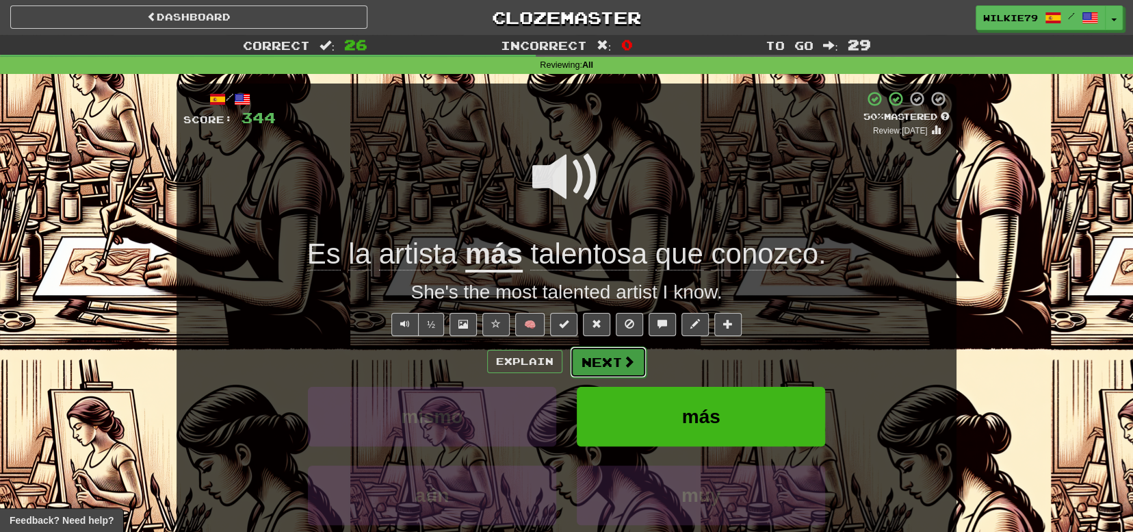
click at [608, 350] on button "Next" at bounding box center [608, 361] width 77 height 31
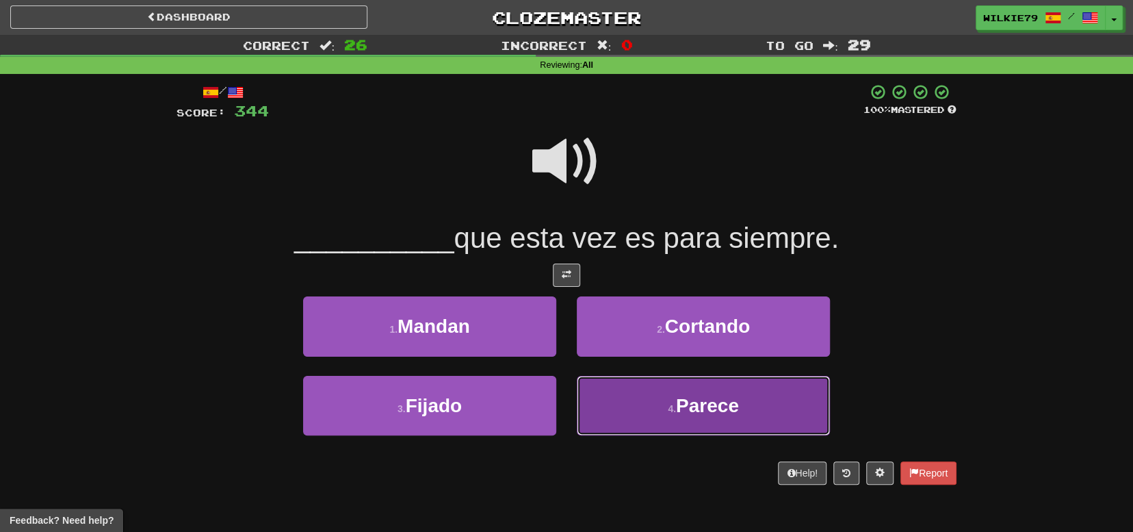
click at [674, 414] on button "4 . Parece" at bounding box center [703, 406] width 253 height 60
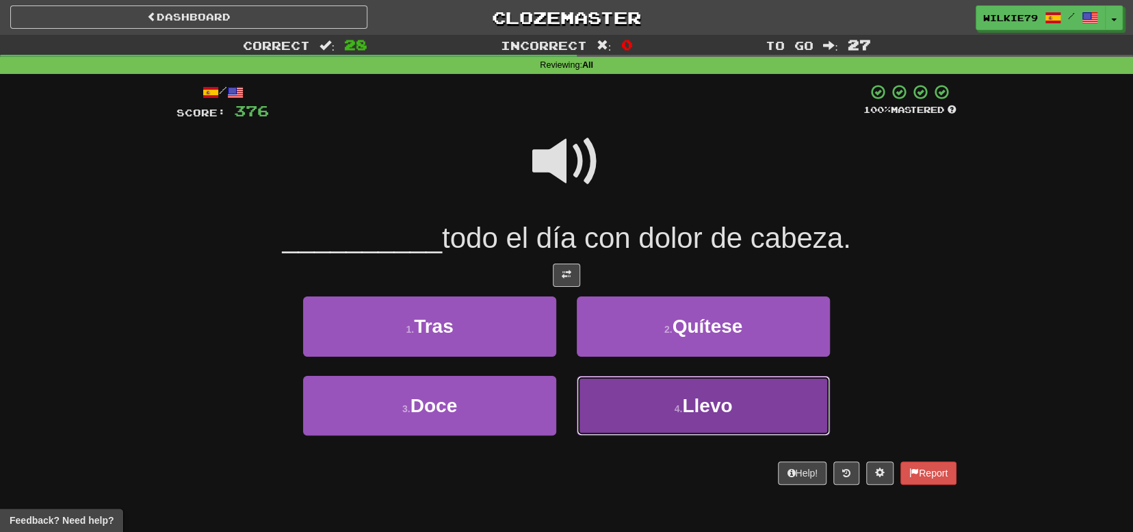
click at [695, 409] on span "Llevo" at bounding box center [707, 405] width 50 height 21
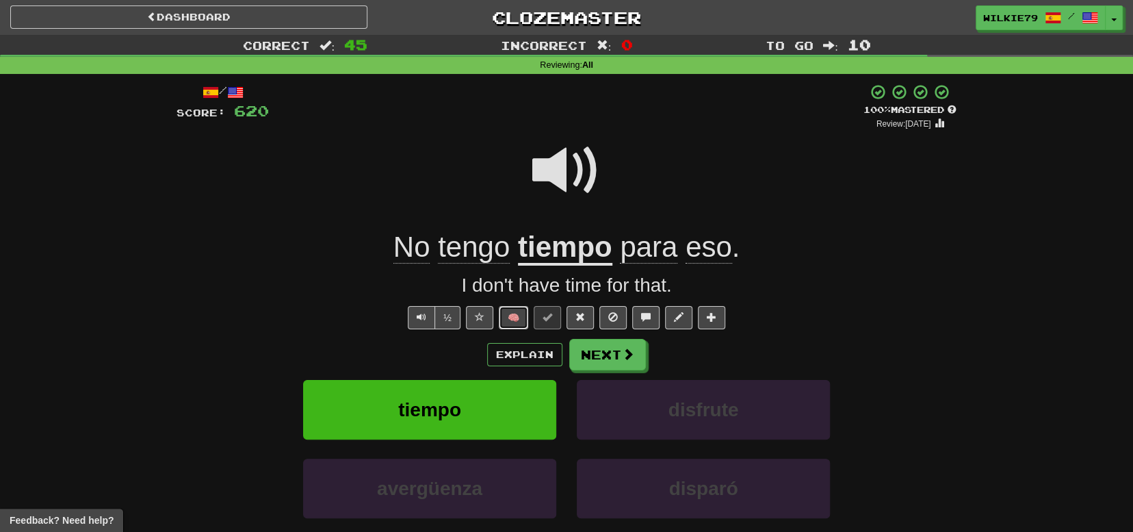
click at [516, 319] on button "🧠" at bounding box center [513, 317] width 29 height 23
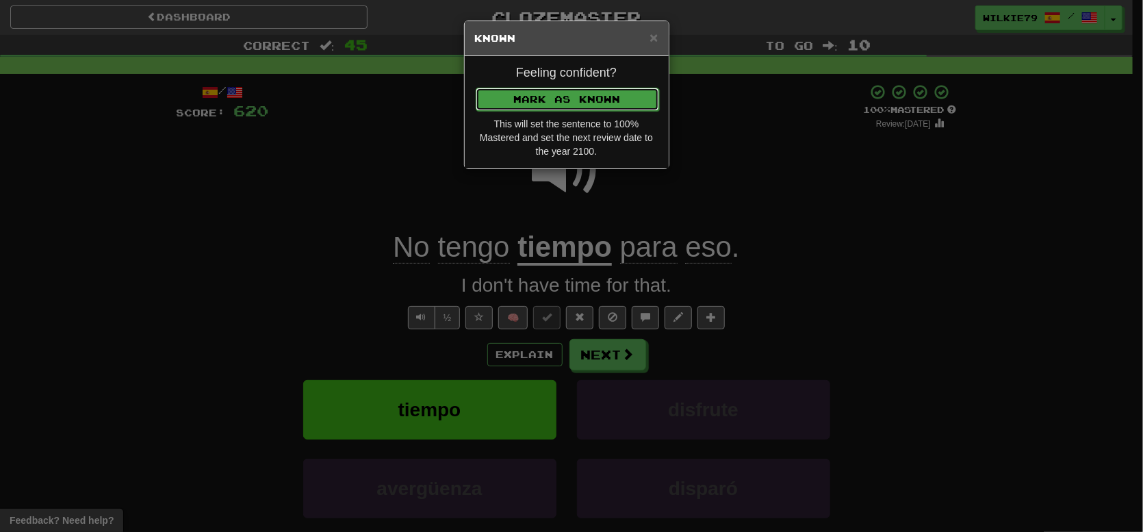
click at [554, 95] on button "Mark as Known" at bounding box center [567, 99] width 183 height 23
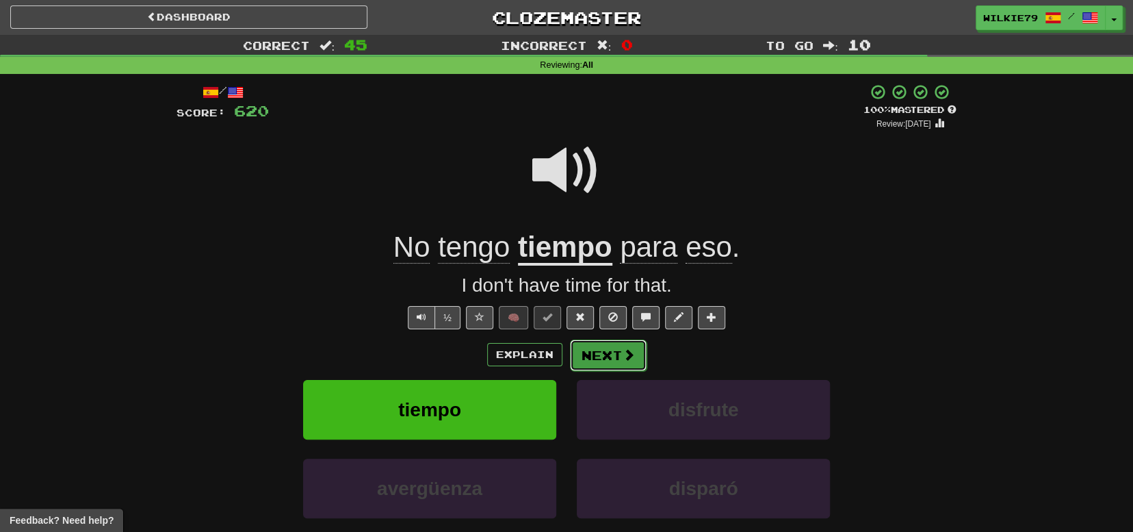
click at [604, 350] on button "Next" at bounding box center [608, 354] width 77 height 31
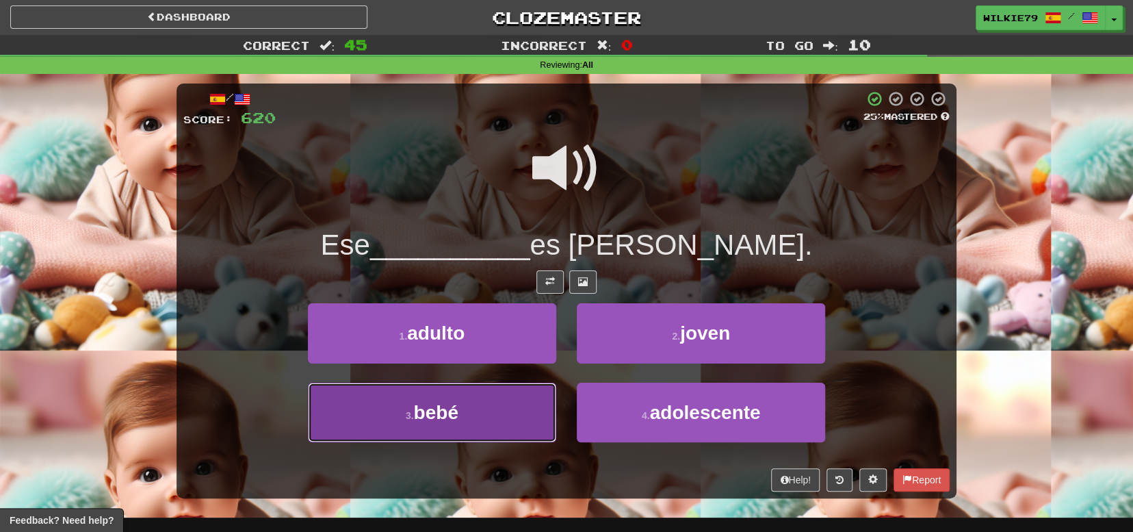
click at [466, 415] on button "3 . bebé" at bounding box center [432, 413] width 248 height 60
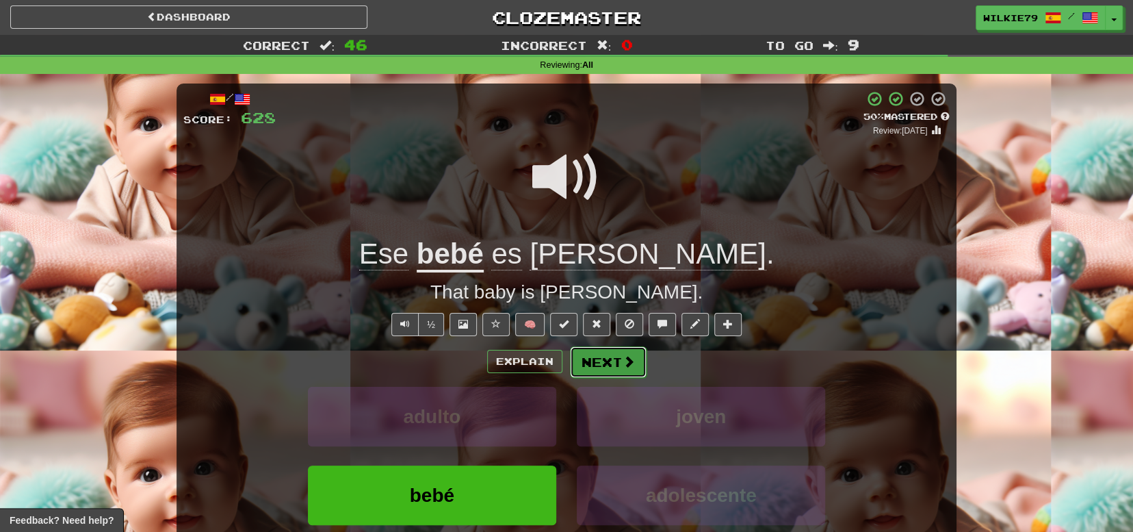
click at [612, 363] on button "Next" at bounding box center [608, 361] width 77 height 31
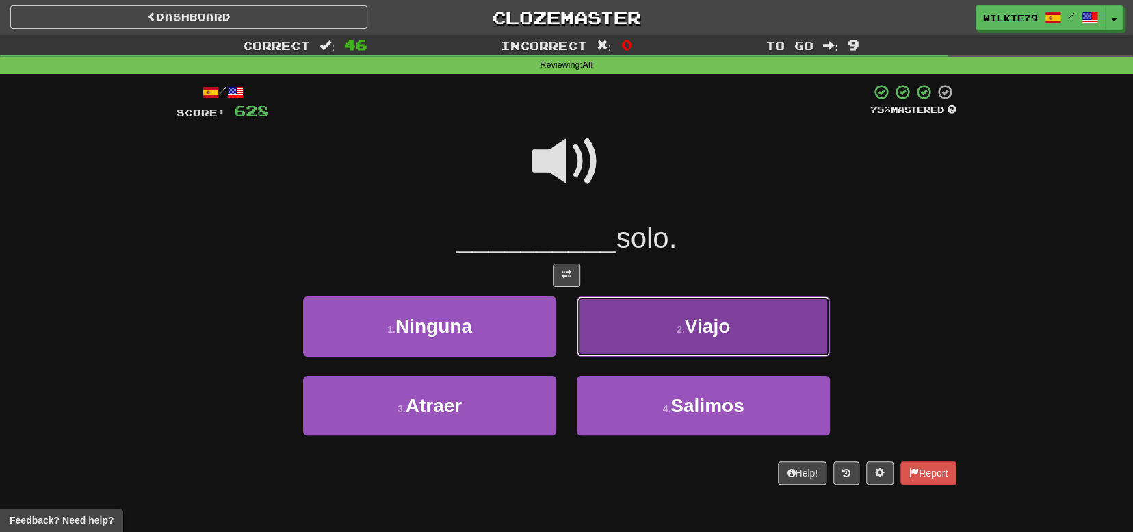
click at [689, 331] on span "Viajo" at bounding box center [707, 325] width 45 height 21
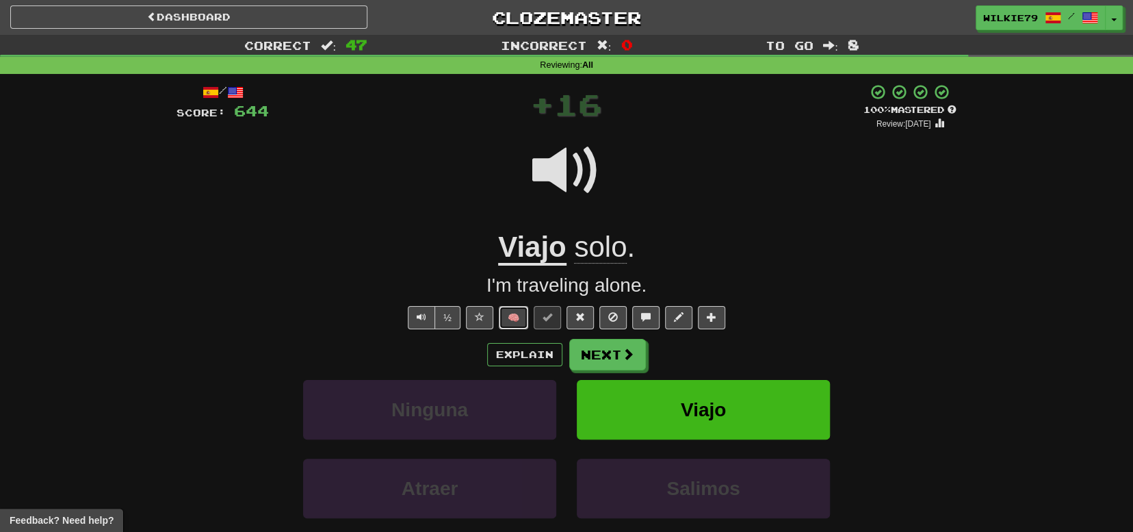
click at [515, 313] on button "🧠" at bounding box center [513, 317] width 29 height 23
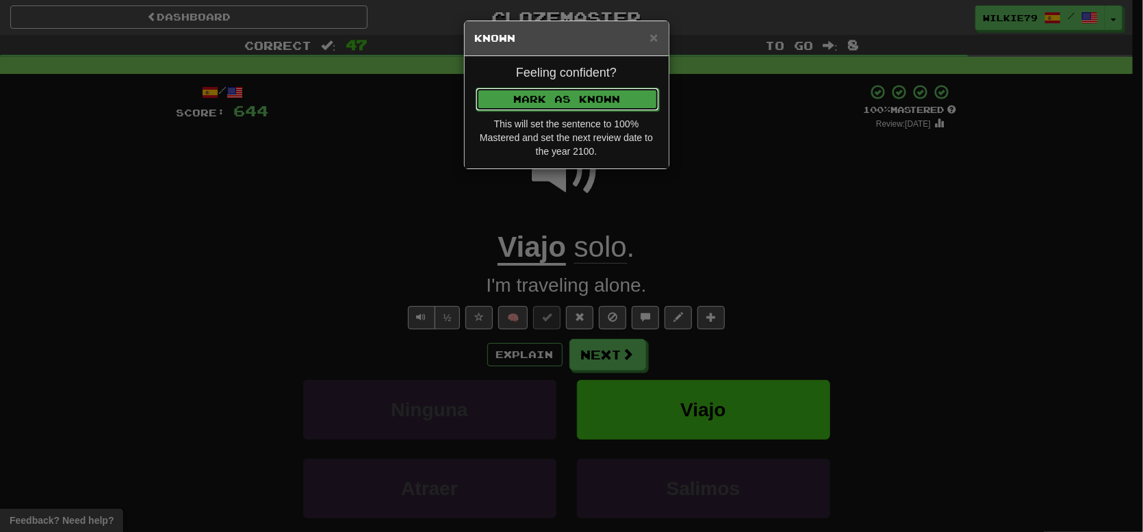
click at [557, 109] on button "Mark as Known" at bounding box center [567, 99] width 183 height 23
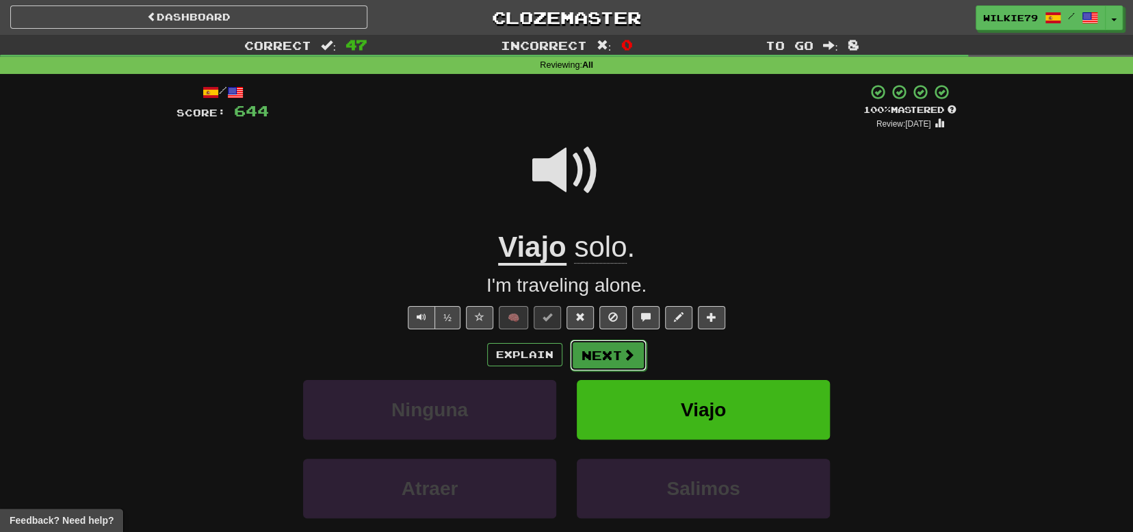
click at [600, 350] on button "Next" at bounding box center [608, 354] width 77 height 31
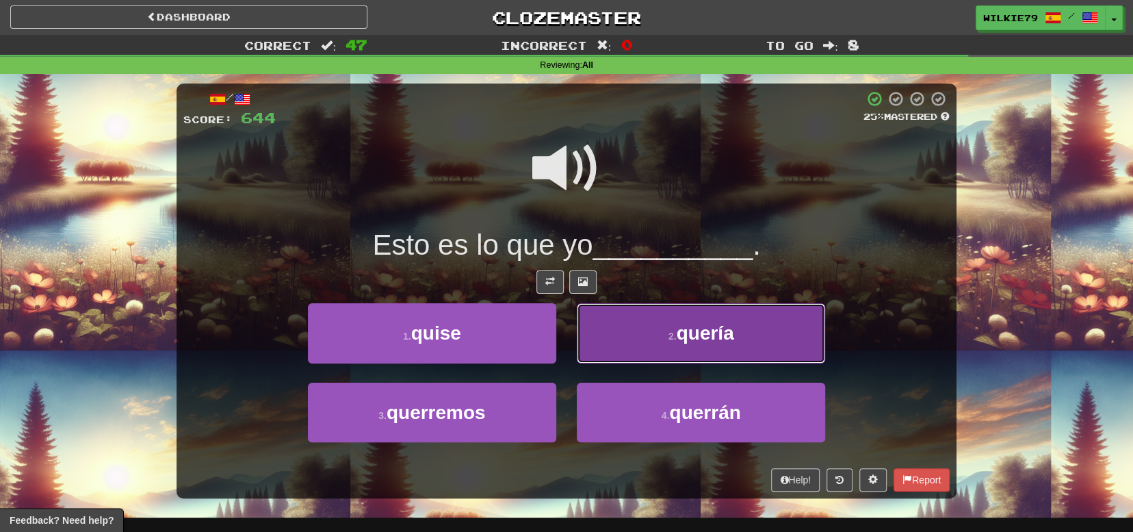
click at [684, 333] on span "quería" at bounding box center [704, 332] width 57 height 21
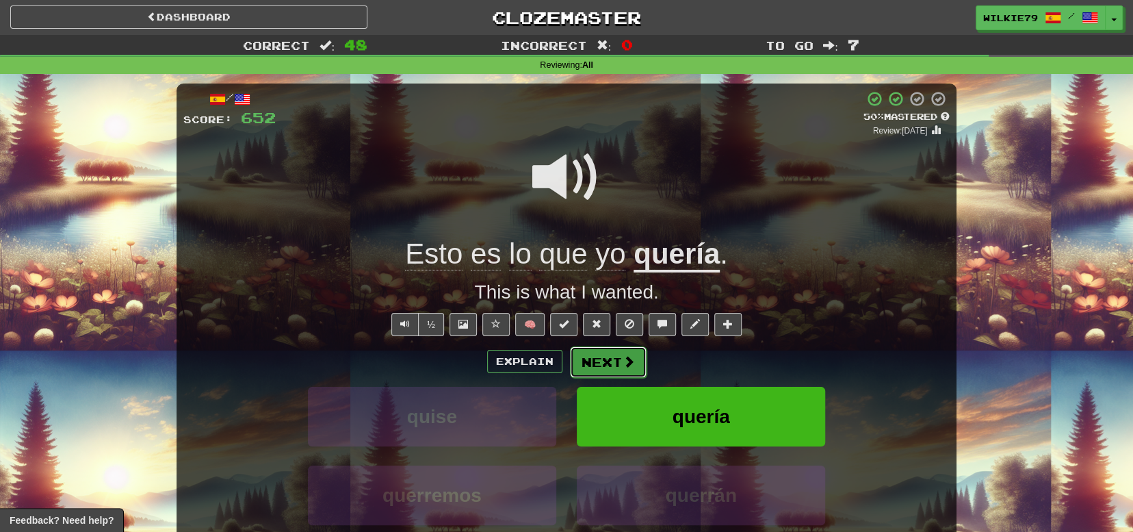
click at [605, 372] on button "Next" at bounding box center [608, 361] width 77 height 31
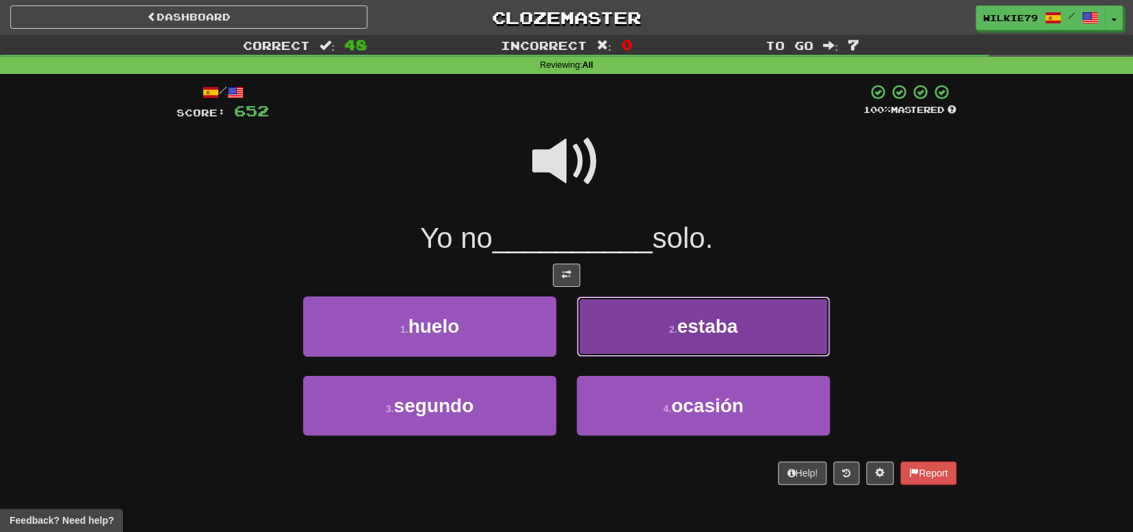
click at [657, 322] on button "2 . estaba" at bounding box center [703, 326] width 253 height 60
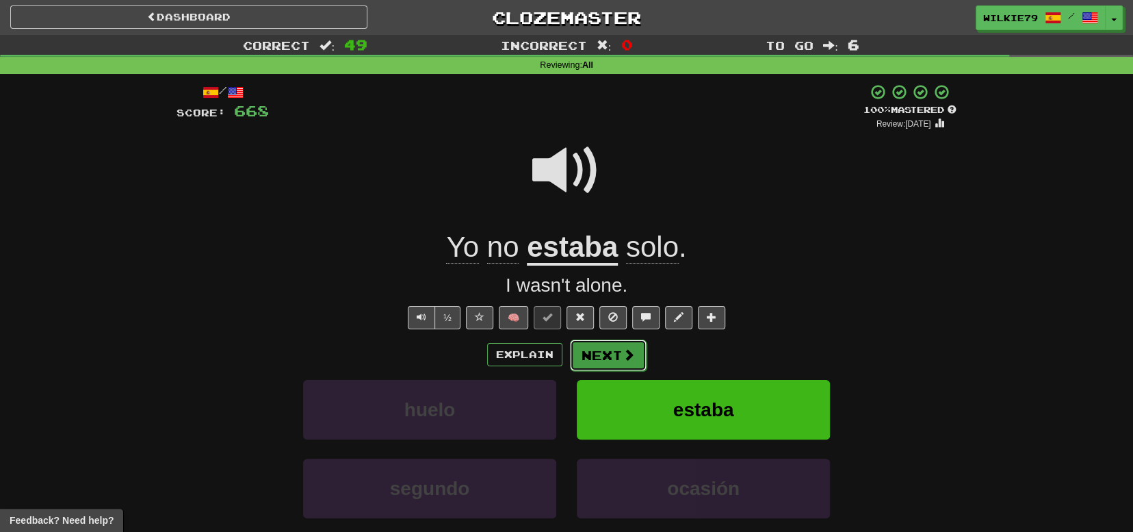
click at [596, 350] on button "Next" at bounding box center [608, 354] width 77 height 31
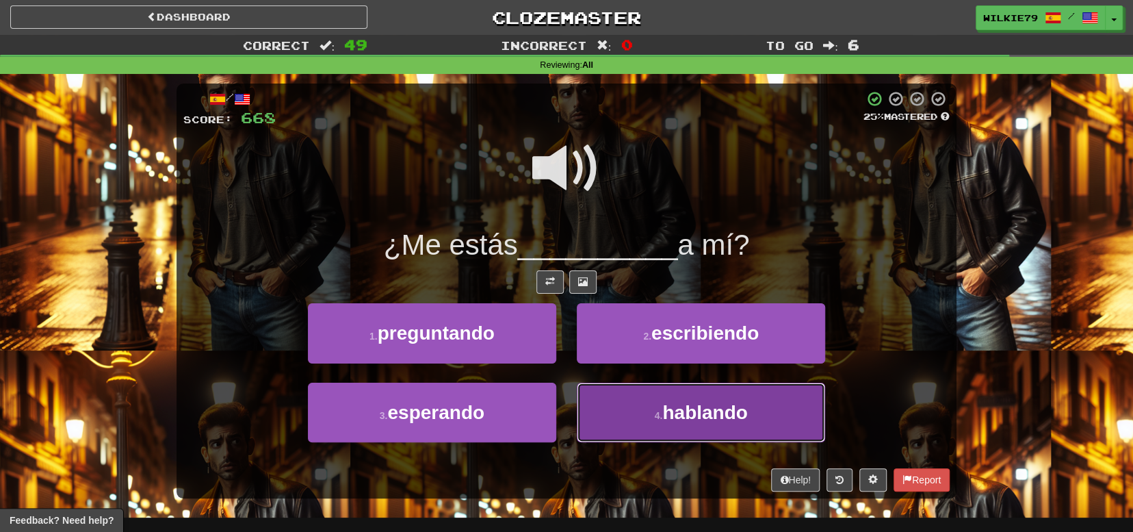
click at [648, 406] on button "4 . hablando" at bounding box center [701, 413] width 248 height 60
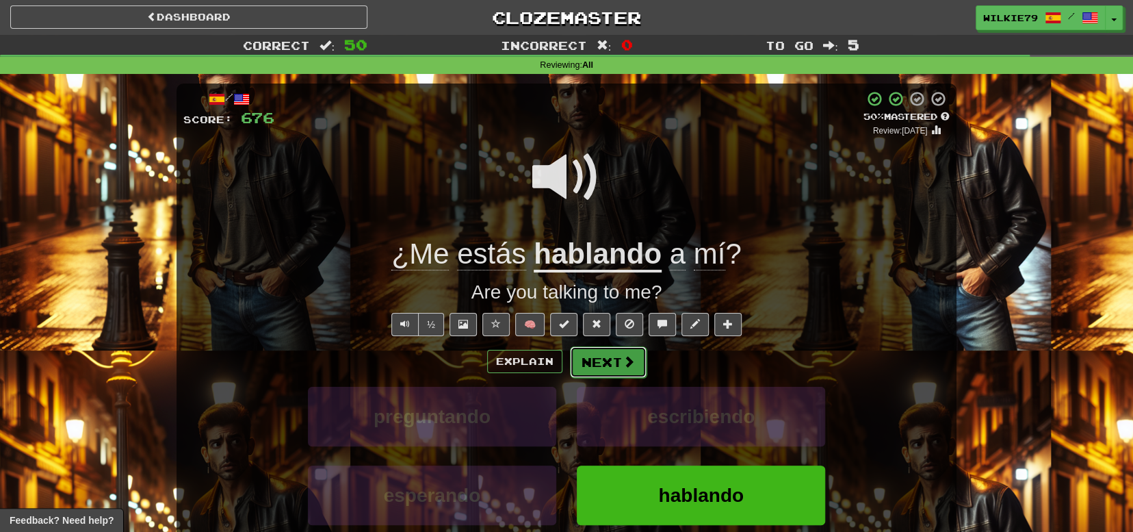
click at [599, 358] on button "Next" at bounding box center [608, 361] width 77 height 31
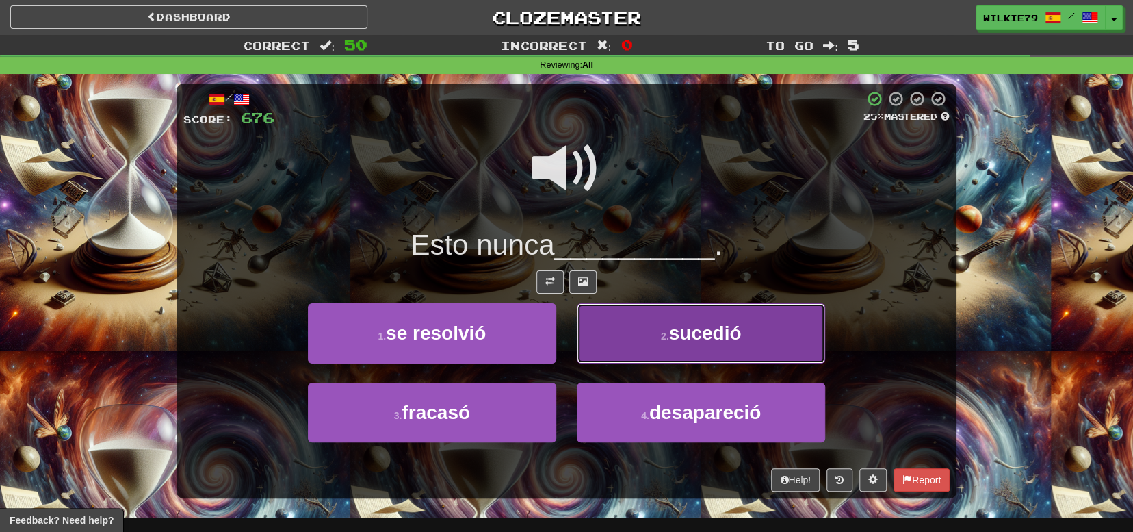
click at [646, 328] on button "2 . sucedió" at bounding box center [701, 333] width 248 height 60
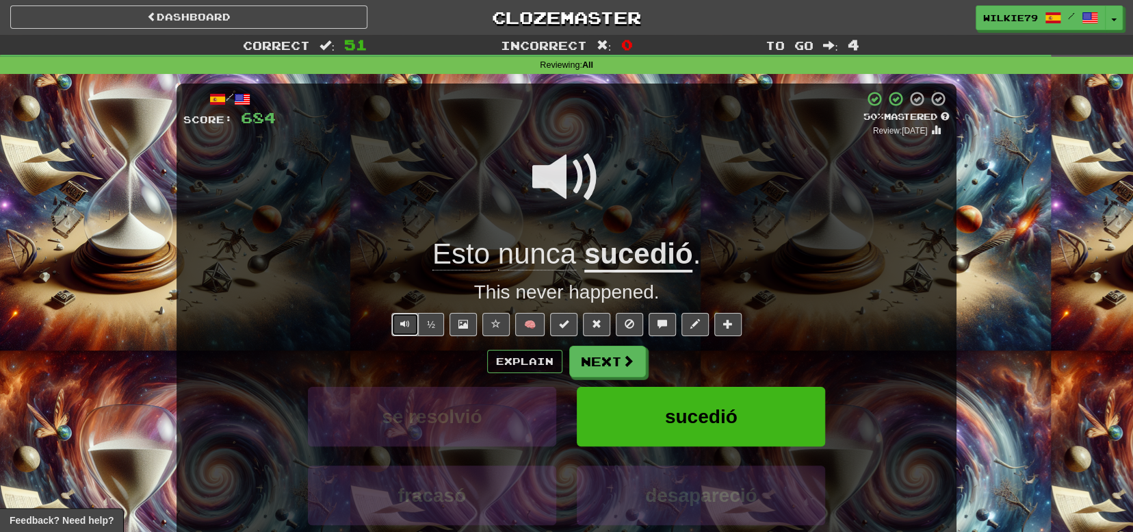
click at [402, 322] on span "Text-to-speech controls" at bounding box center [405, 324] width 10 height 10
click at [616, 359] on button "Next" at bounding box center [608, 361] width 77 height 31
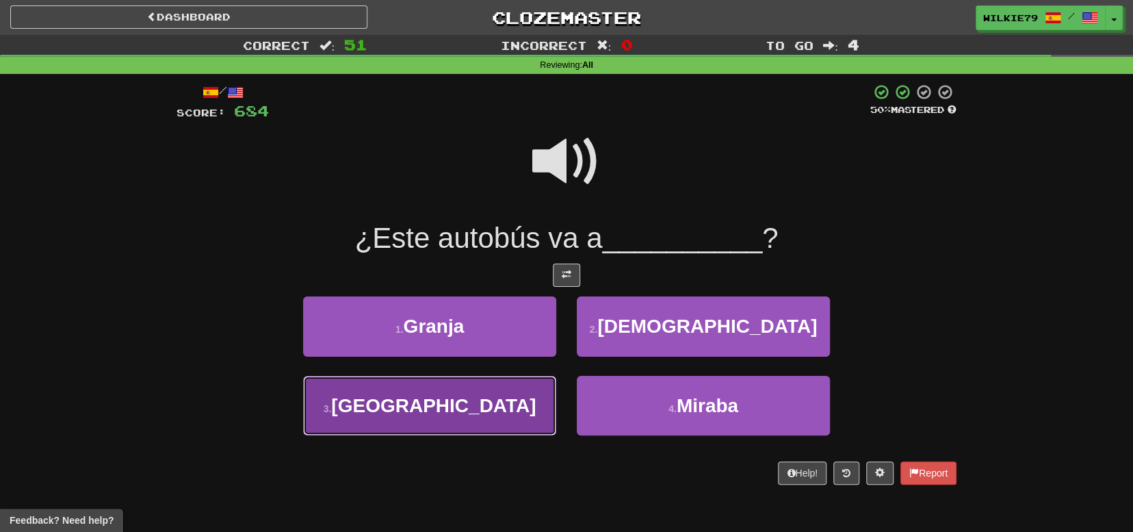
click at [503, 396] on button "3 . Tokio" at bounding box center [429, 406] width 253 height 60
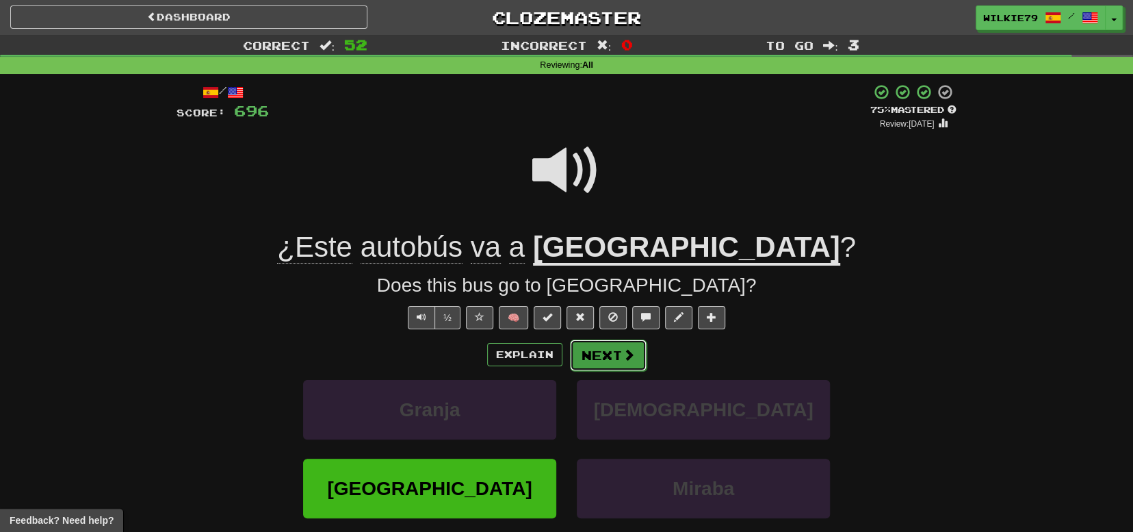
click at [607, 359] on button "Next" at bounding box center [608, 354] width 77 height 31
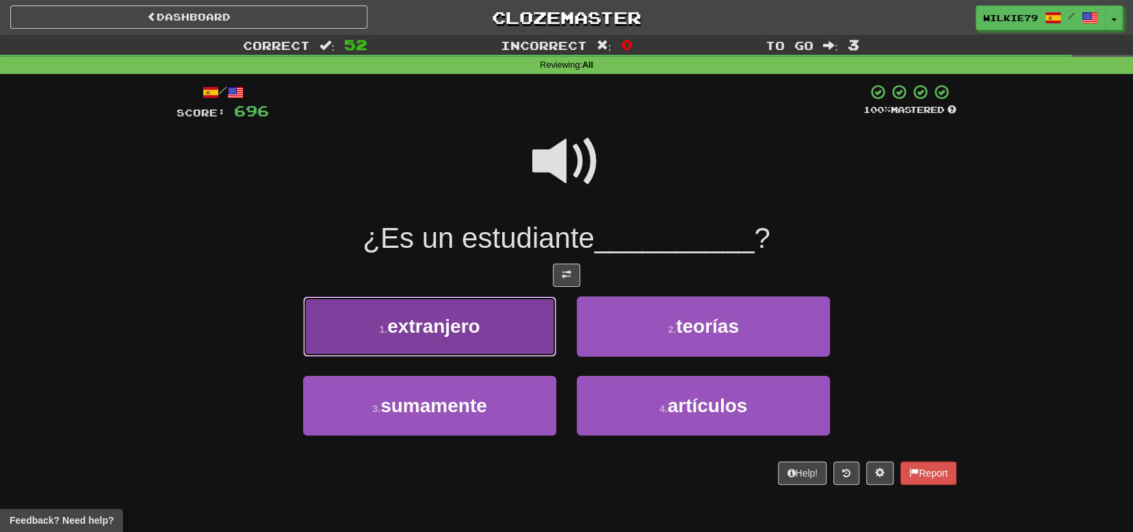
click at [484, 326] on button "1 . extranjero" at bounding box center [429, 326] width 253 height 60
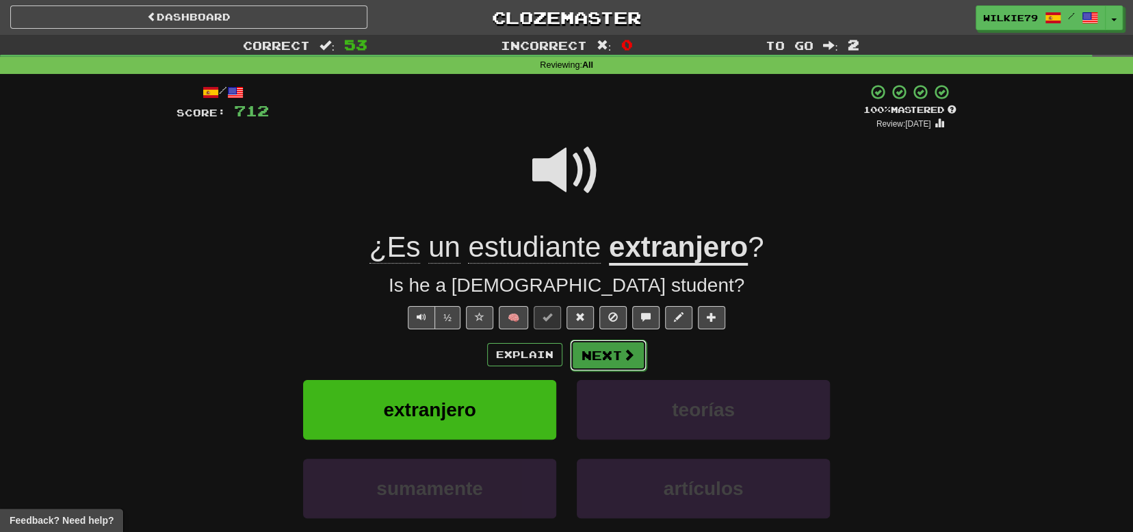
click at [596, 344] on button "Next" at bounding box center [608, 354] width 77 height 31
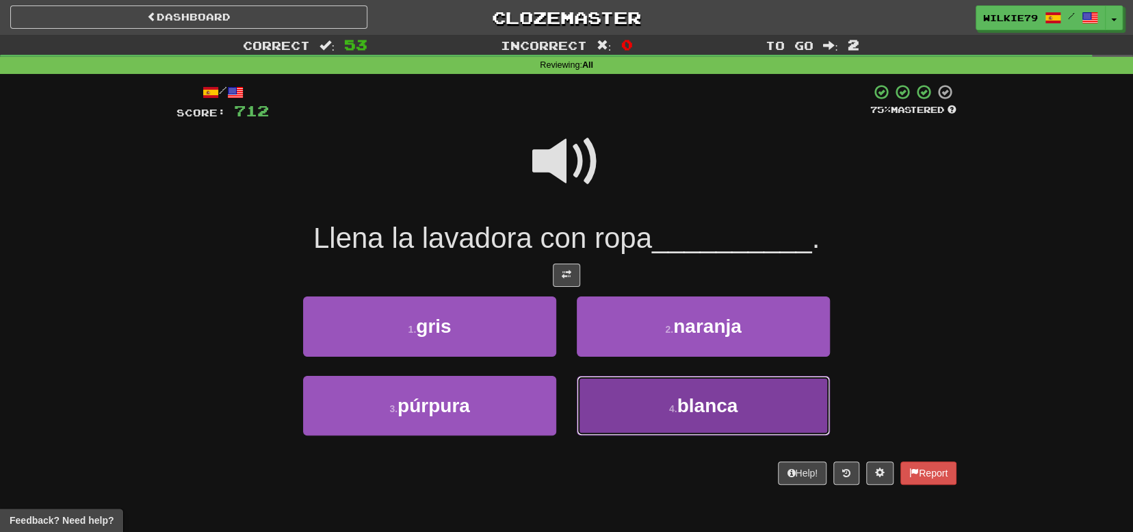
click at [687, 410] on span "blanca" at bounding box center [707, 405] width 61 height 21
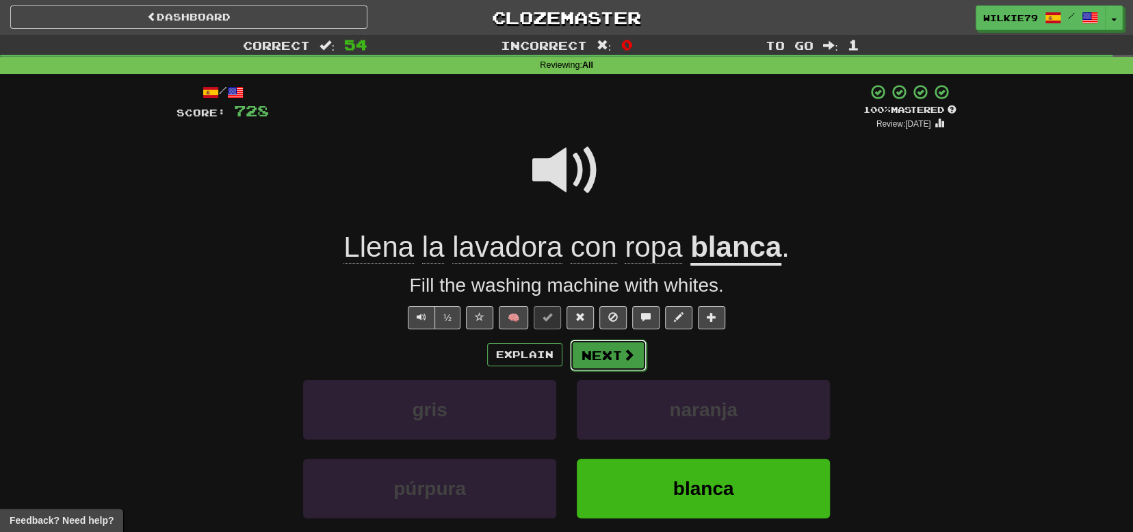
click at [606, 354] on button "Next" at bounding box center [608, 354] width 77 height 31
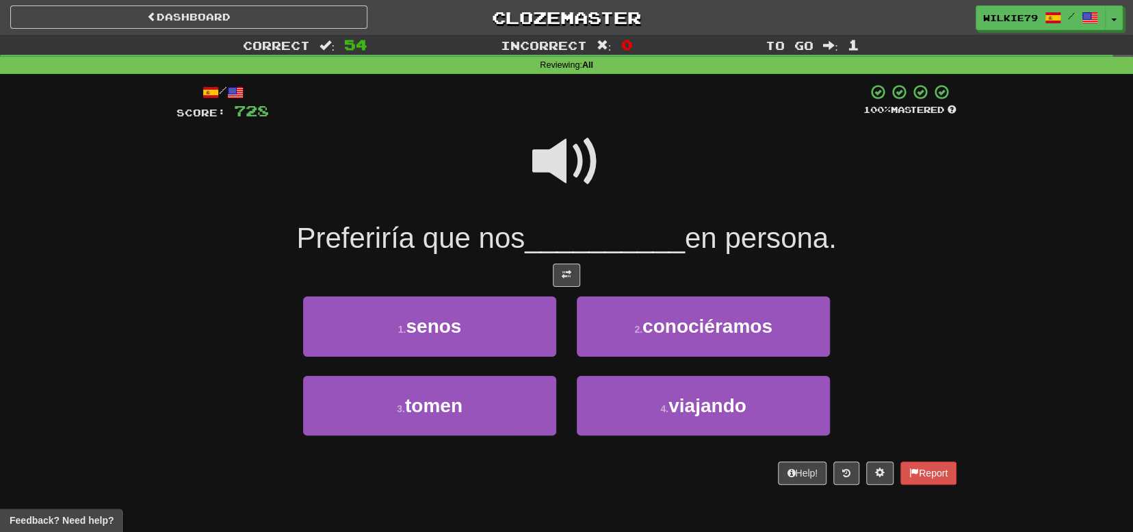
click at [561, 163] on span at bounding box center [566, 161] width 68 height 68
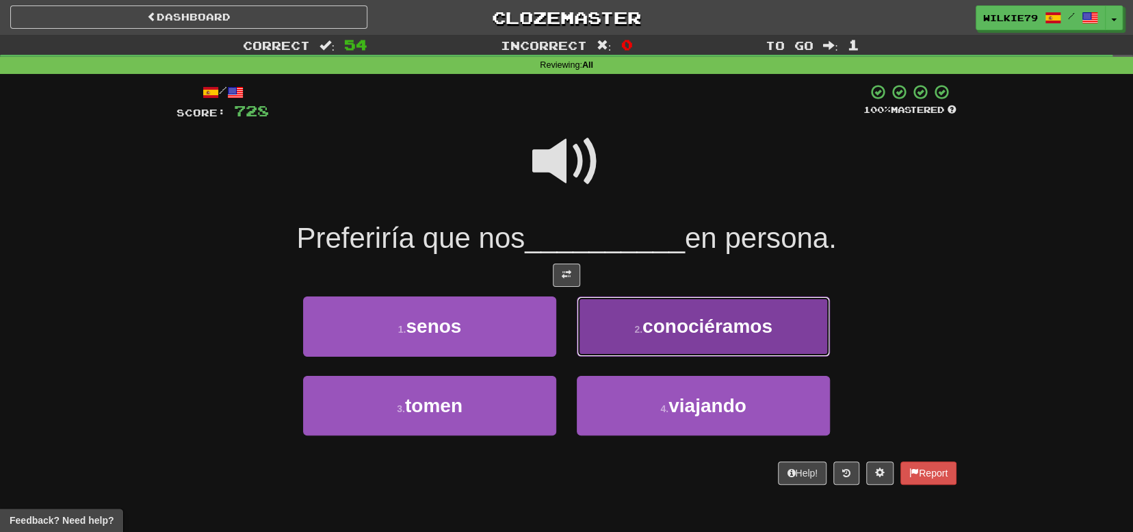
click at [652, 330] on span "conociéramos" at bounding box center [708, 325] width 130 height 21
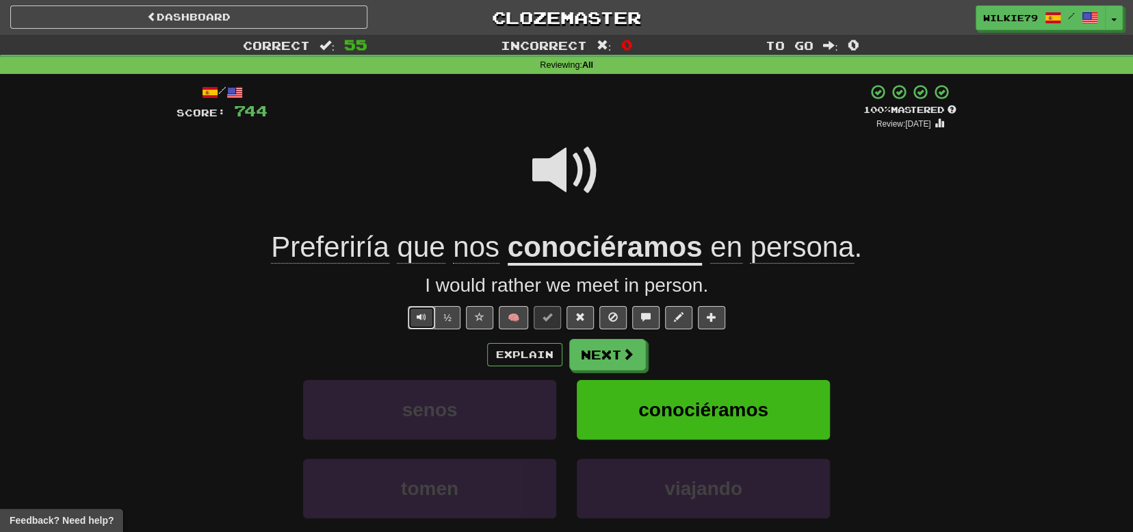
click at [421, 319] on span "Text-to-speech controls" at bounding box center [422, 317] width 10 height 10
click at [602, 354] on button "Next" at bounding box center [608, 354] width 77 height 31
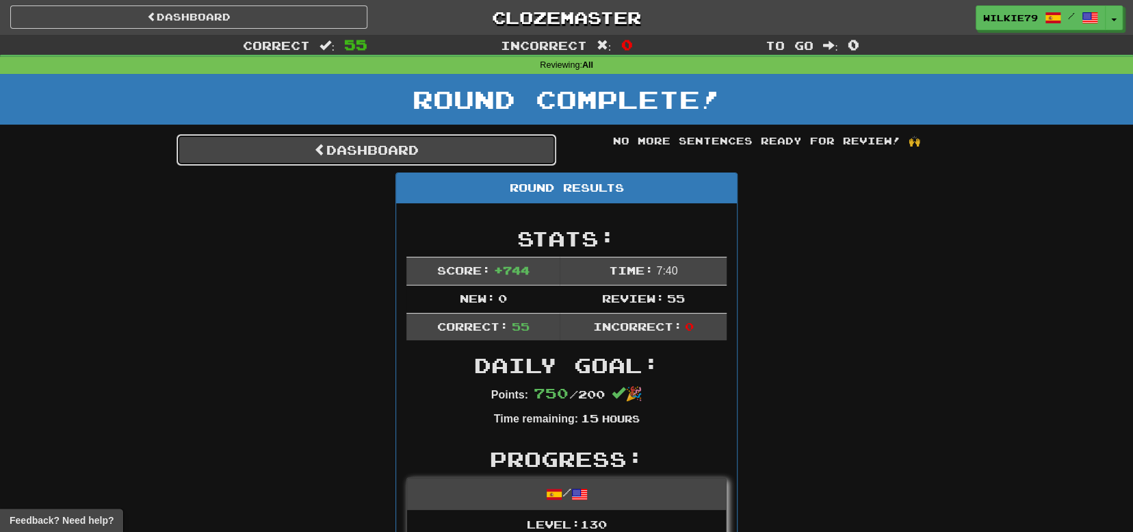
click at [412, 149] on link "Dashboard" at bounding box center [367, 149] width 380 height 31
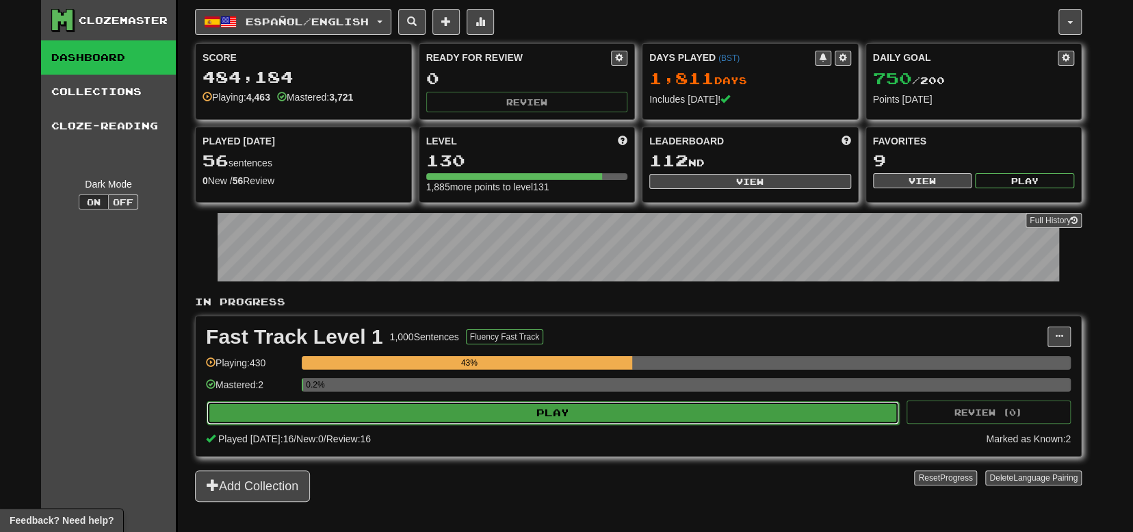
click at [450, 418] on button "Play" at bounding box center [553, 412] width 693 height 23
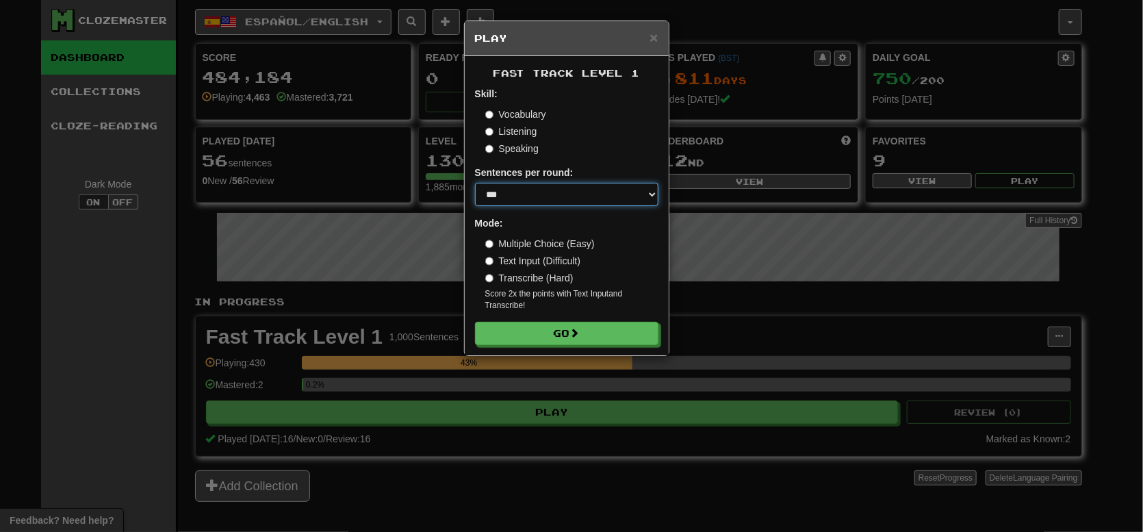
click at [502, 198] on select "* ** ** ** ** ** *** ********" at bounding box center [566, 194] width 183 height 23
select select "**"
click at [475, 183] on select "* ** ** ** ** ** *** ********" at bounding box center [566, 194] width 183 height 23
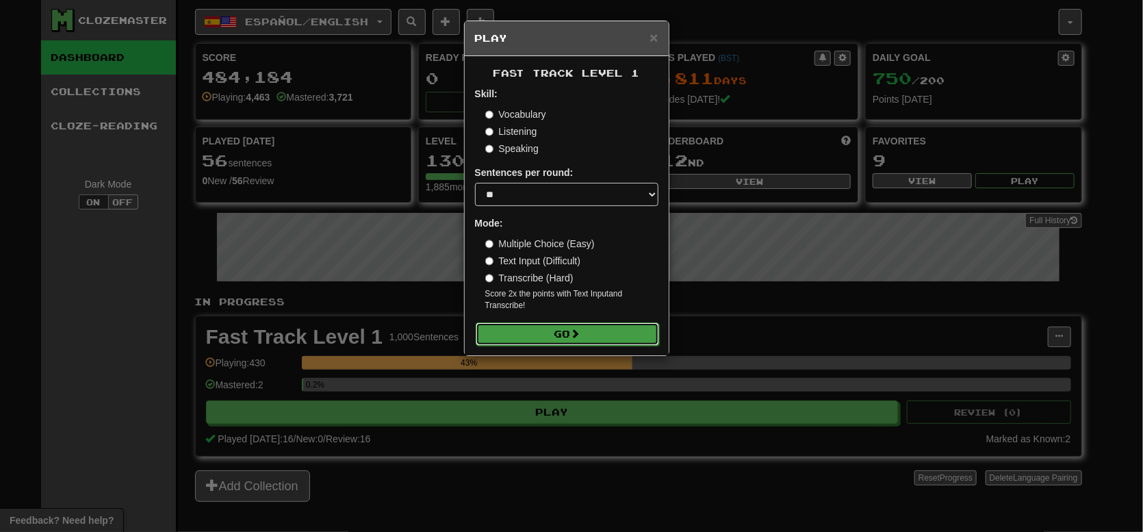
click at [547, 331] on button "Go" at bounding box center [567, 333] width 183 height 23
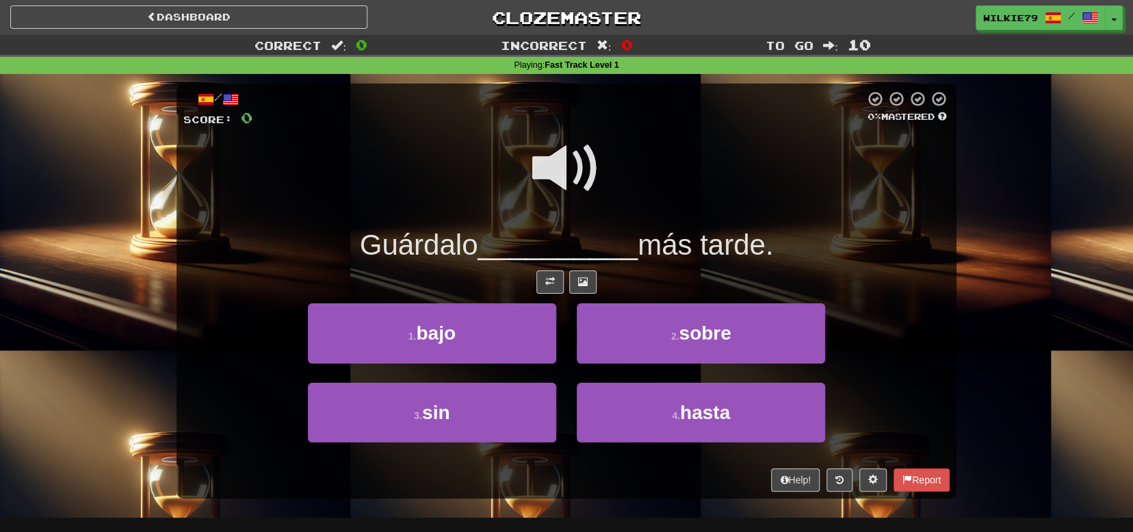
click at [578, 172] on span at bounding box center [566, 168] width 68 height 68
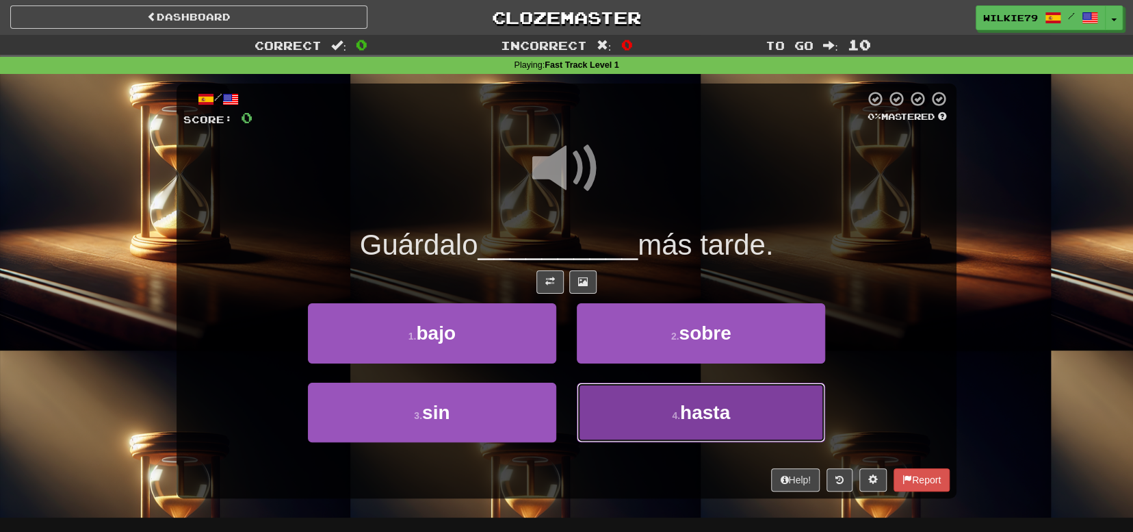
click at [680, 406] on button "4 . hasta" at bounding box center [701, 413] width 248 height 60
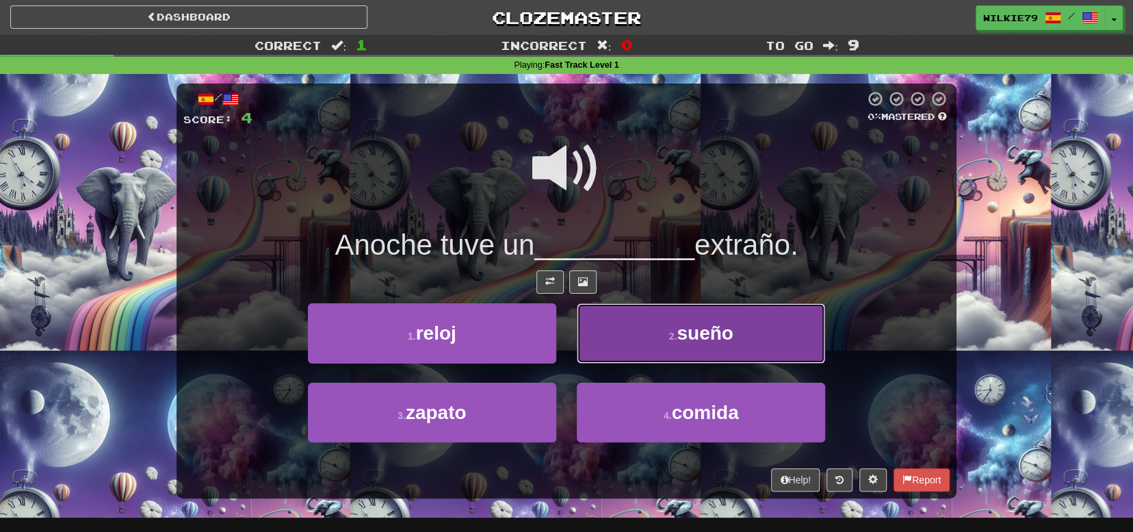
click at [689, 324] on span "sueño" at bounding box center [705, 332] width 56 height 21
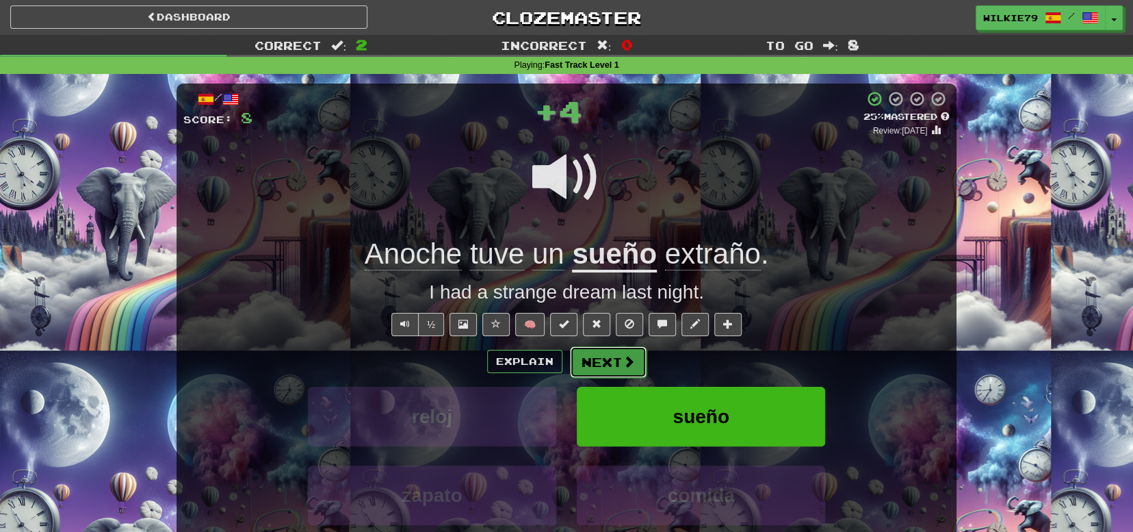
click at [597, 360] on button "Next" at bounding box center [608, 361] width 77 height 31
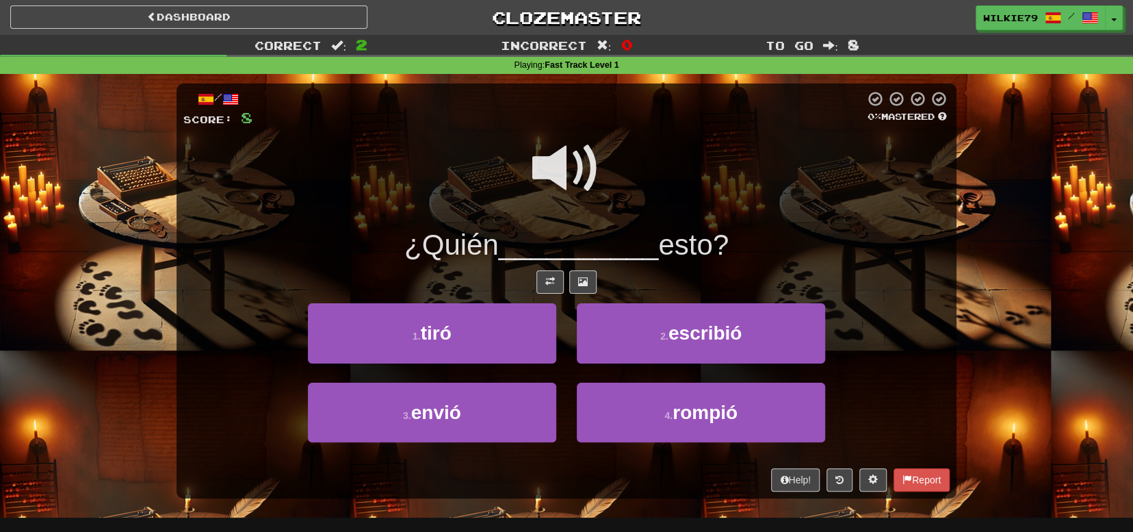
click at [567, 165] on span at bounding box center [566, 168] width 68 height 68
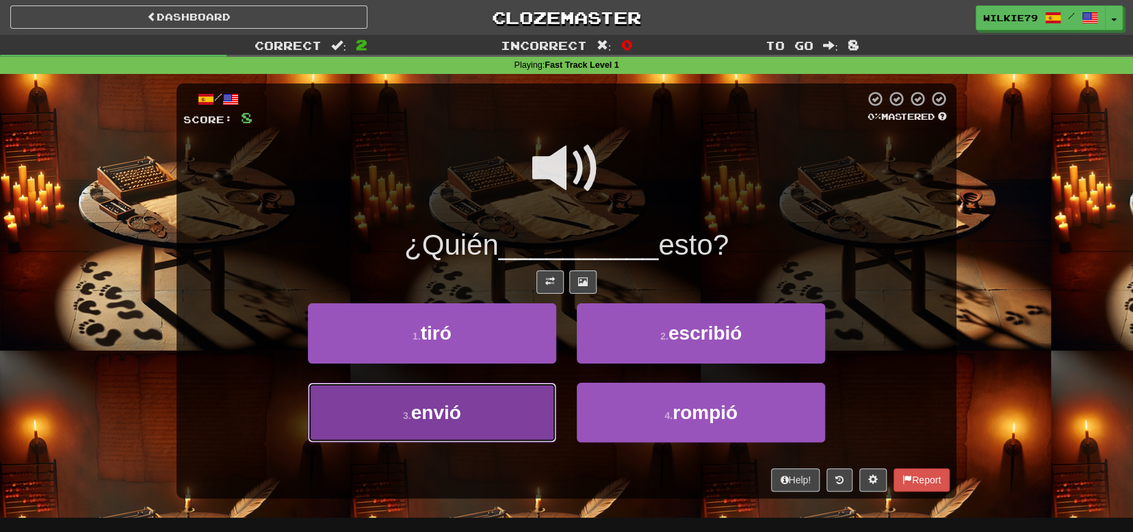
click at [421, 409] on span "envió" at bounding box center [436, 412] width 50 height 21
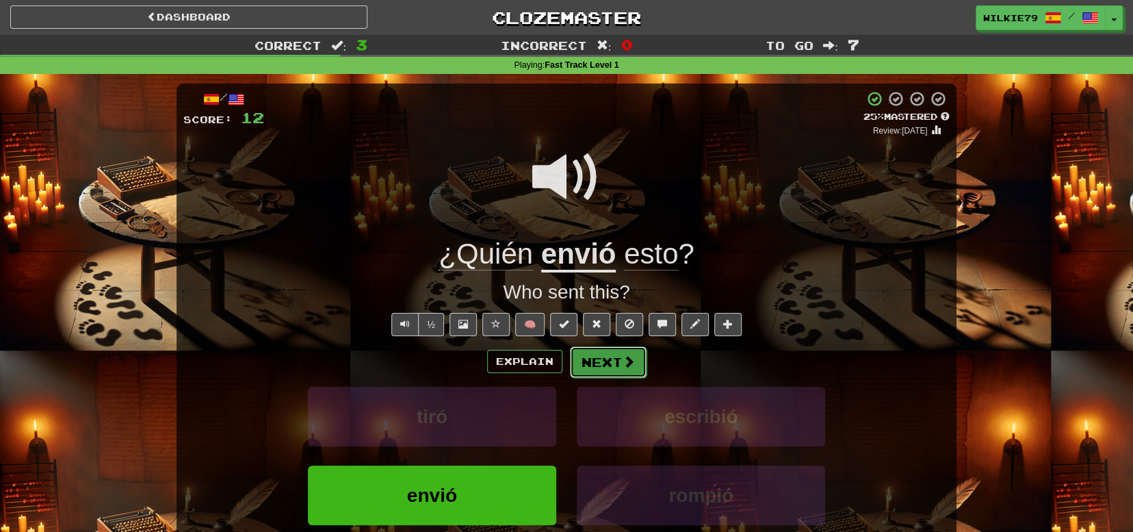
click at [602, 355] on button "Next" at bounding box center [608, 361] width 77 height 31
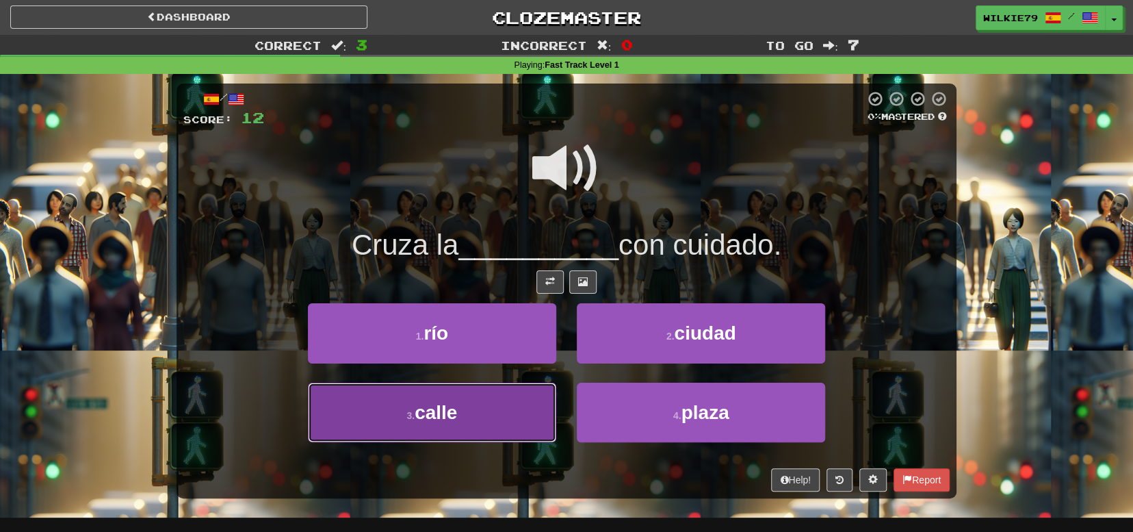
click at [469, 419] on button "3 . calle" at bounding box center [432, 413] width 248 height 60
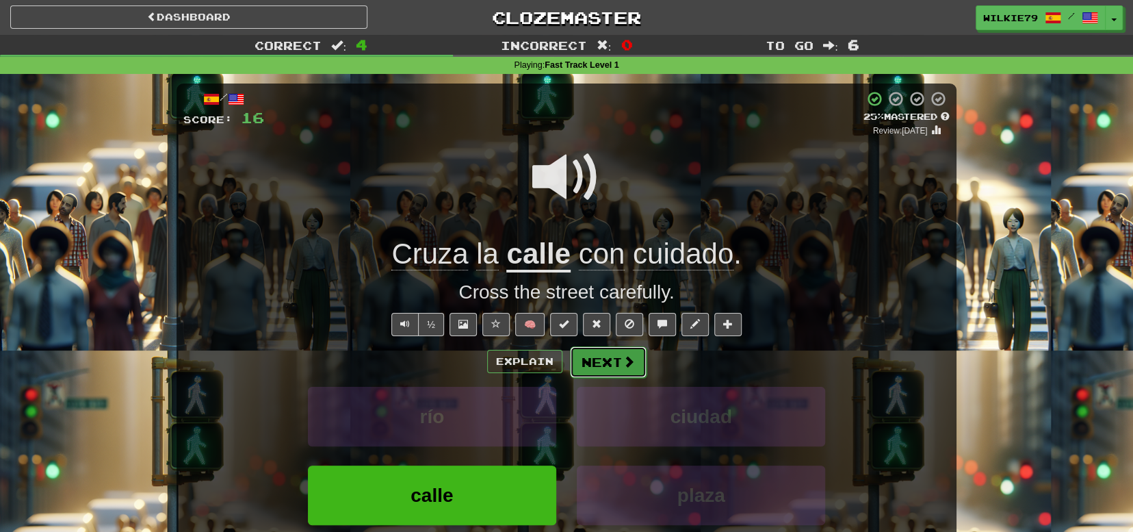
click at [606, 361] on button "Next" at bounding box center [608, 361] width 77 height 31
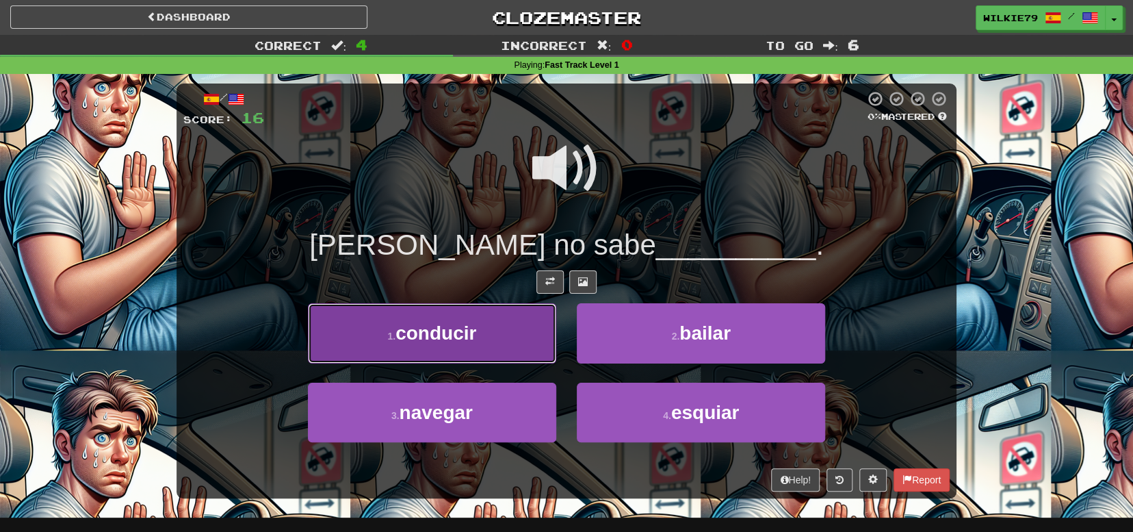
click at [495, 333] on button "1 . conducir" at bounding box center [432, 333] width 248 height 60
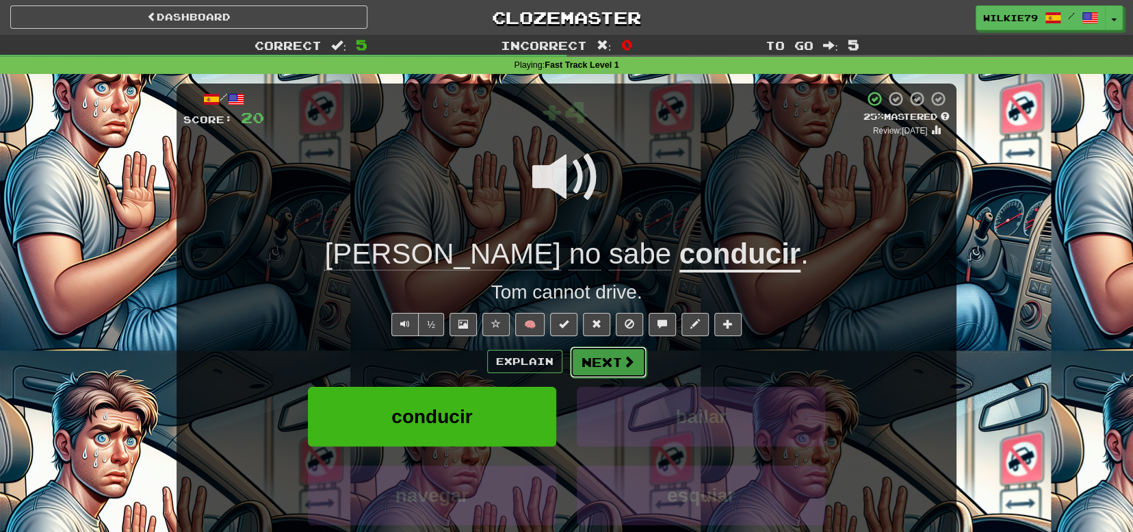
click at [620, 361] on button "Next" at bounding box center [608, 361] width 77 height 31
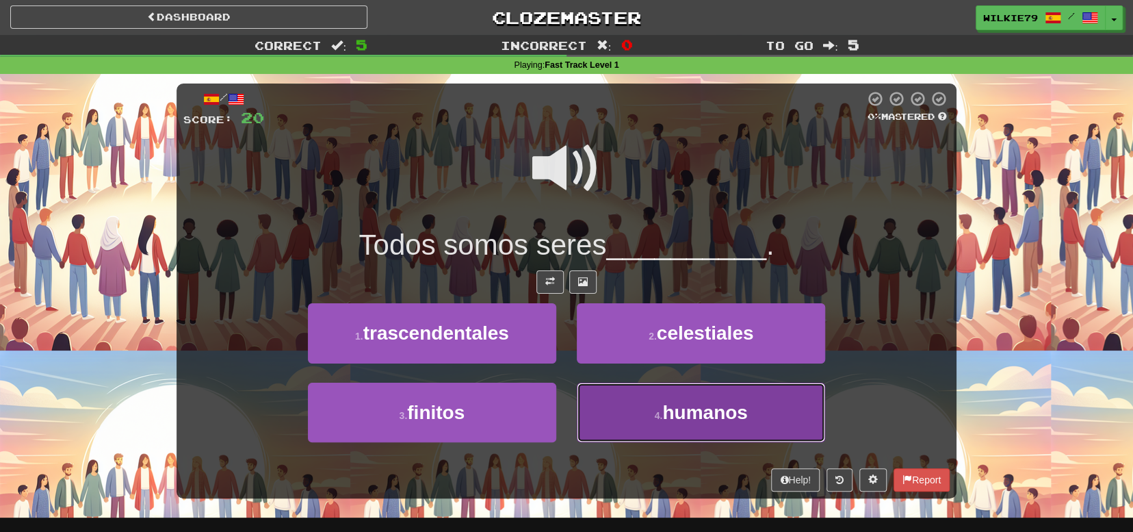
click at [669, 418] on span "humanos" at bounding box center [704, 412] width 85 height 21
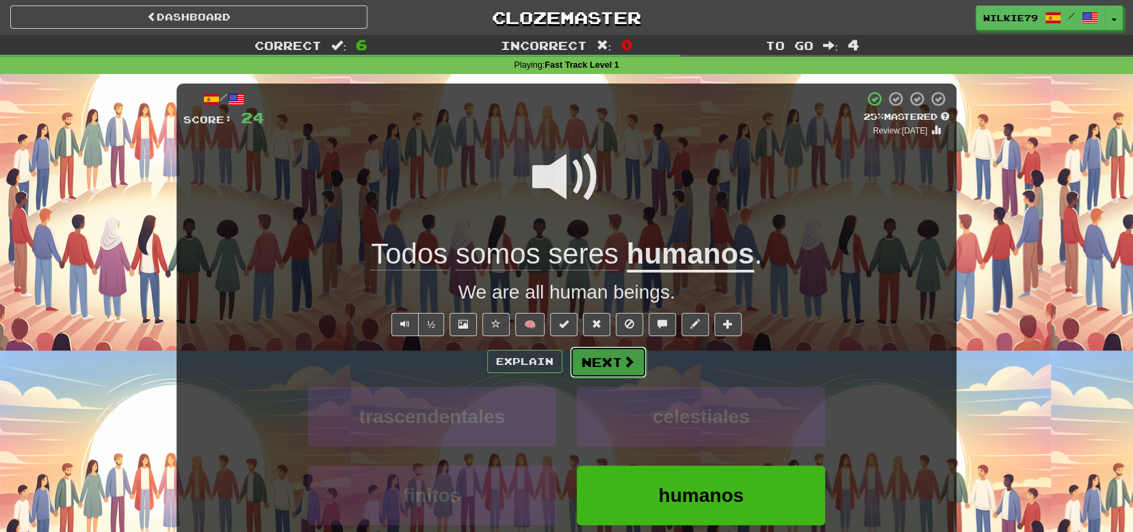
click at [607, 355] on button "Next" at bounding box center [608, 361] width 77 height 31
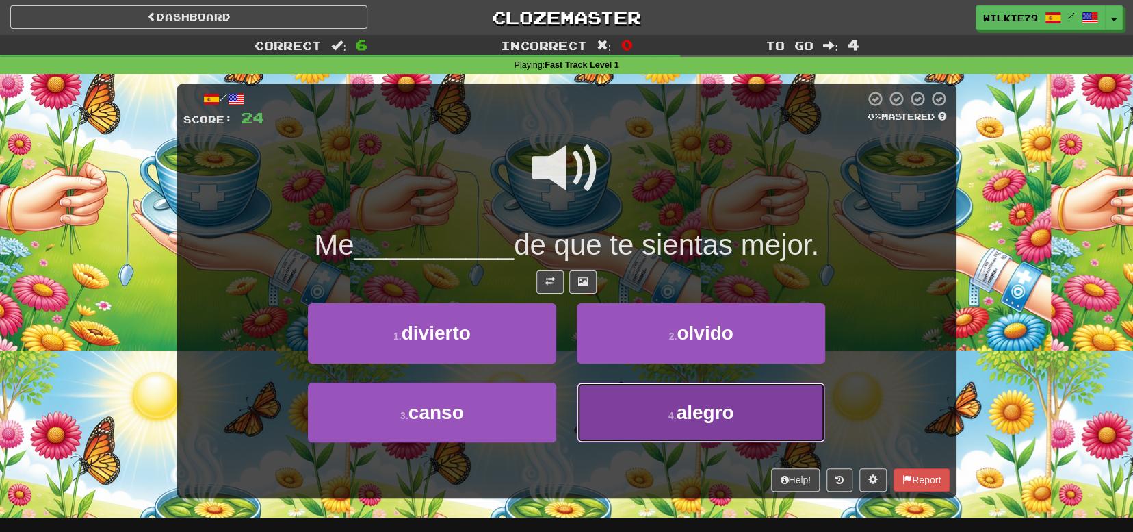
click at [662, 415] on button "4 . alegro" at bounding box center [701, 413] width 248 height 60
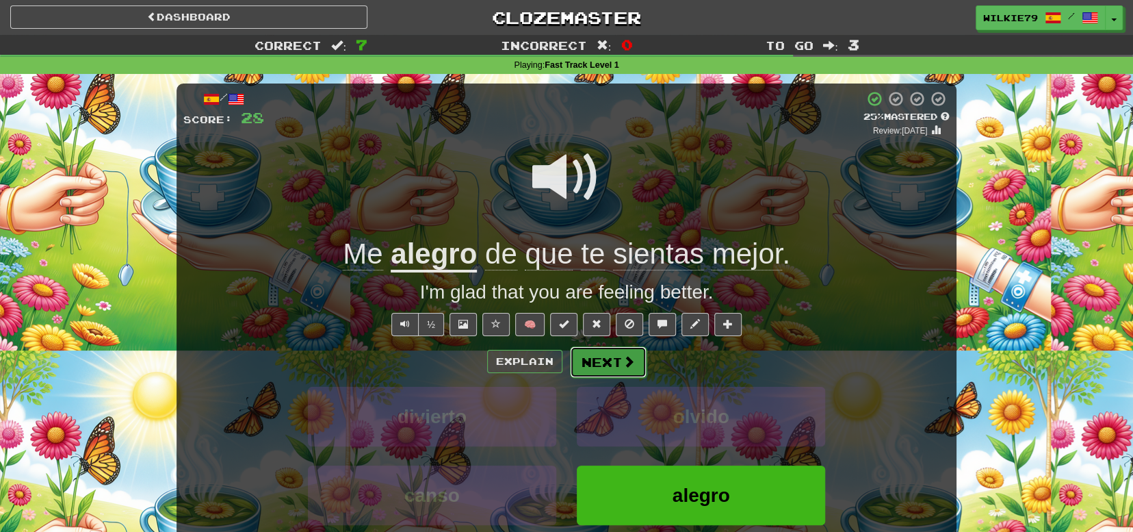
click at [628, 370] on button "Next" at bounding box center [608, 361] width 77 height 31
